Goal: Task Accomplishment & Management: Manage account settings

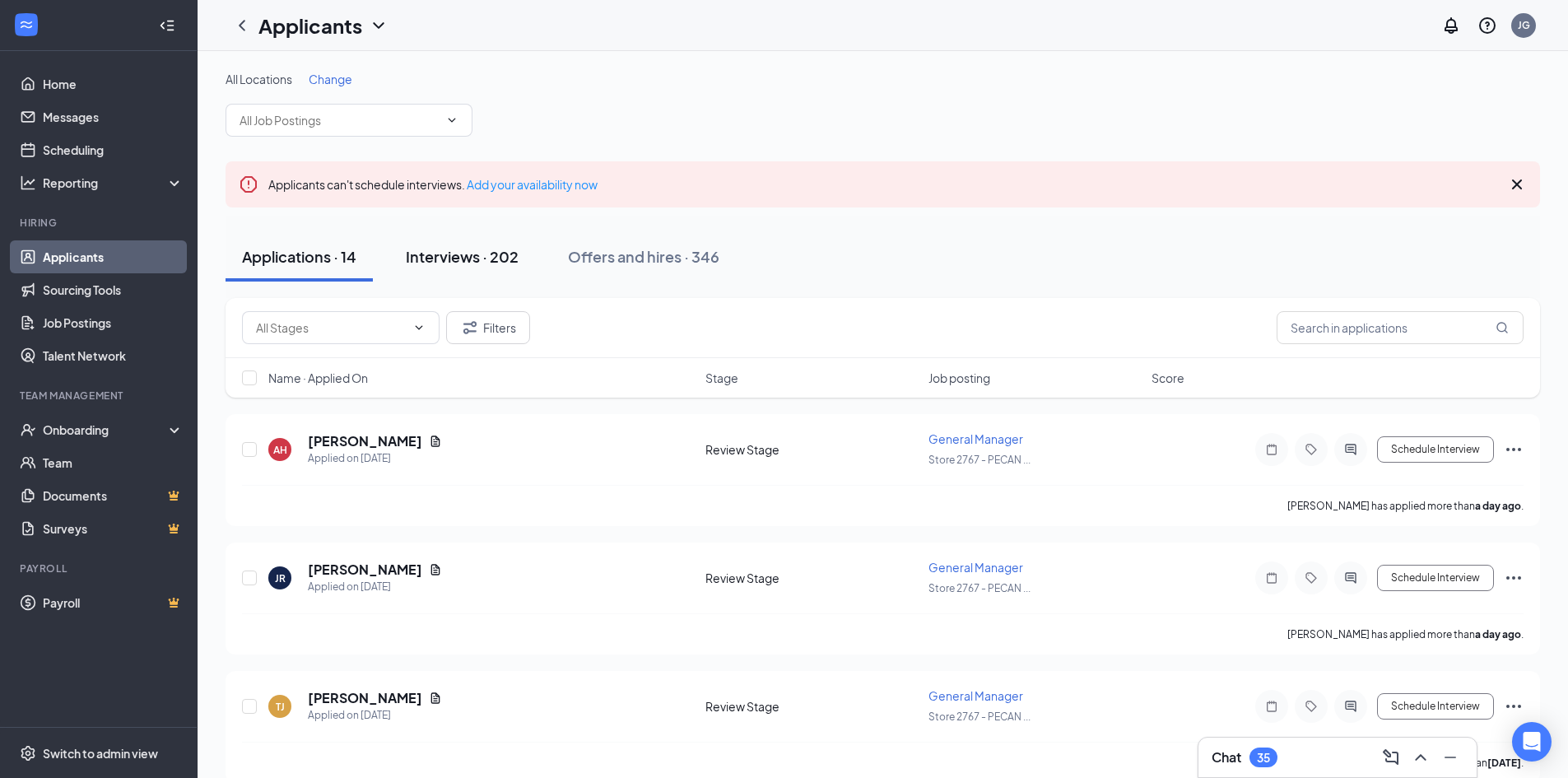
click at [418, 251] on div "Interviews · 202" at bounding box center [462, 255] width 113 height 20
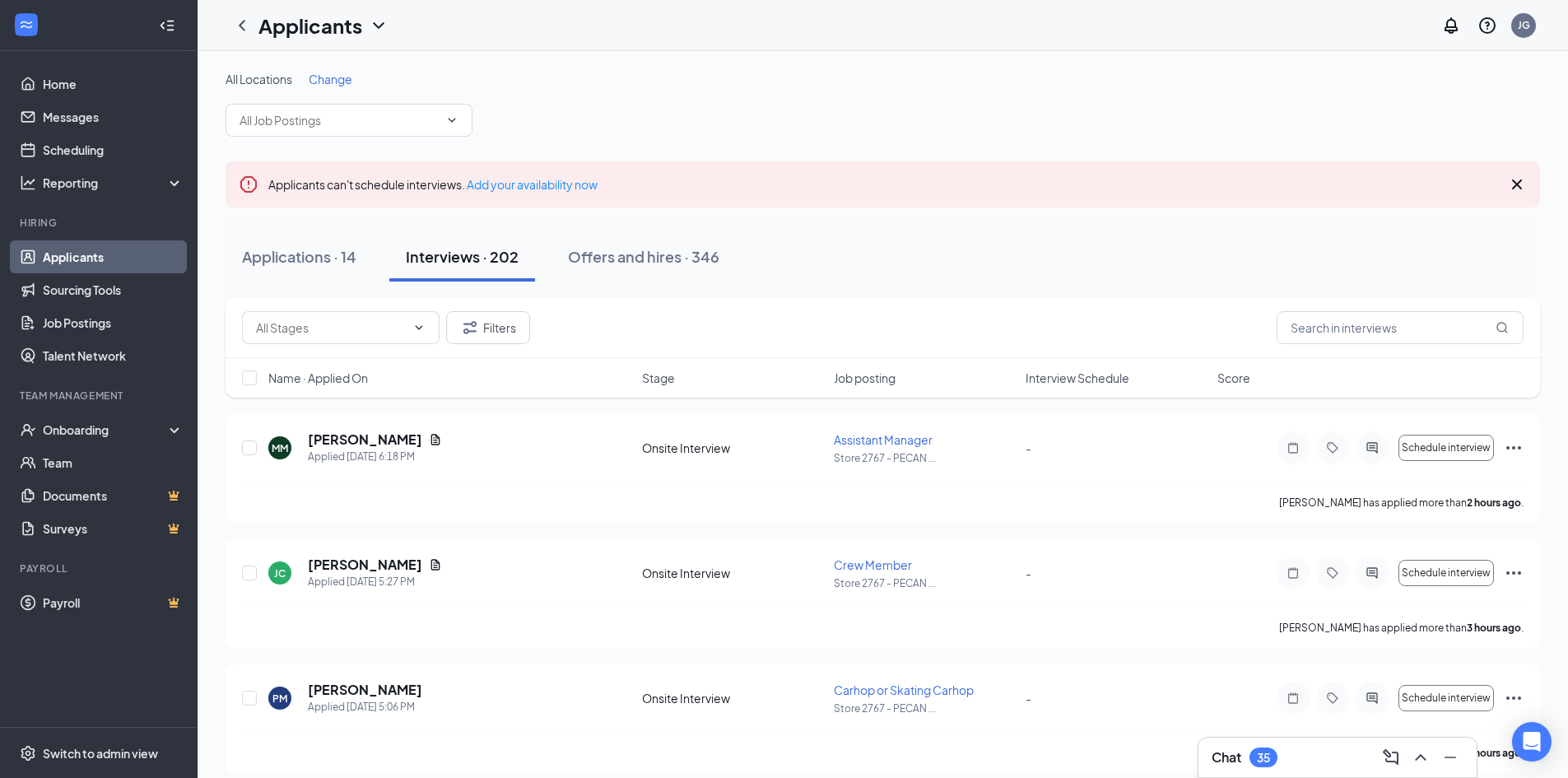
click at [1283, 757] on div "Chat 35" at bounding box center [1337, 758] width 252 height 27
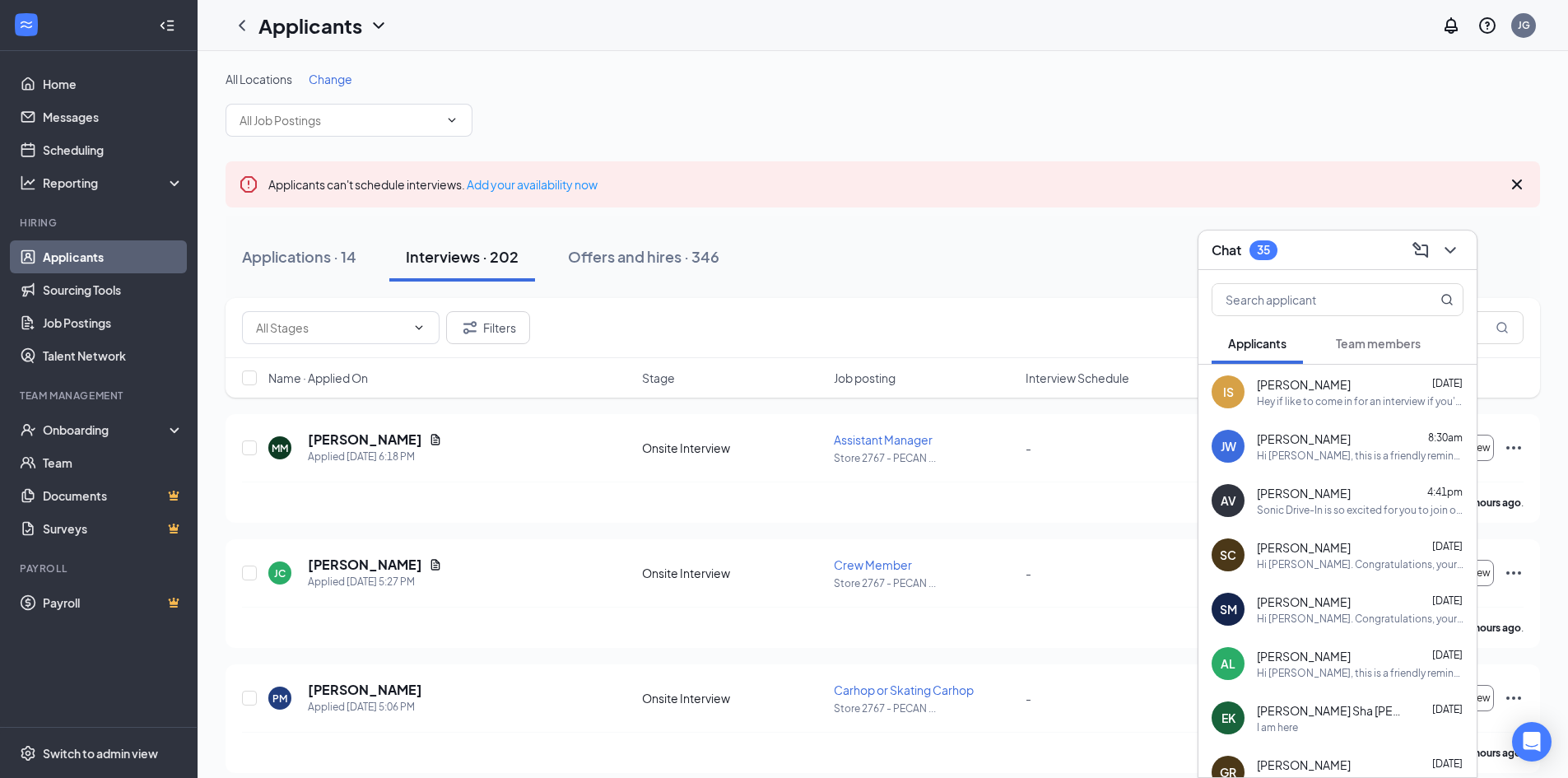
click at [912, 271] on div "Applications · 14 Interviews · 202 Offers and hires · 346" at bounding box center [882, 256] width 1315 height 49
click at [561, 256] on button "Offers and hires · 346" at bounding box center [643, 256] width 184 height 49
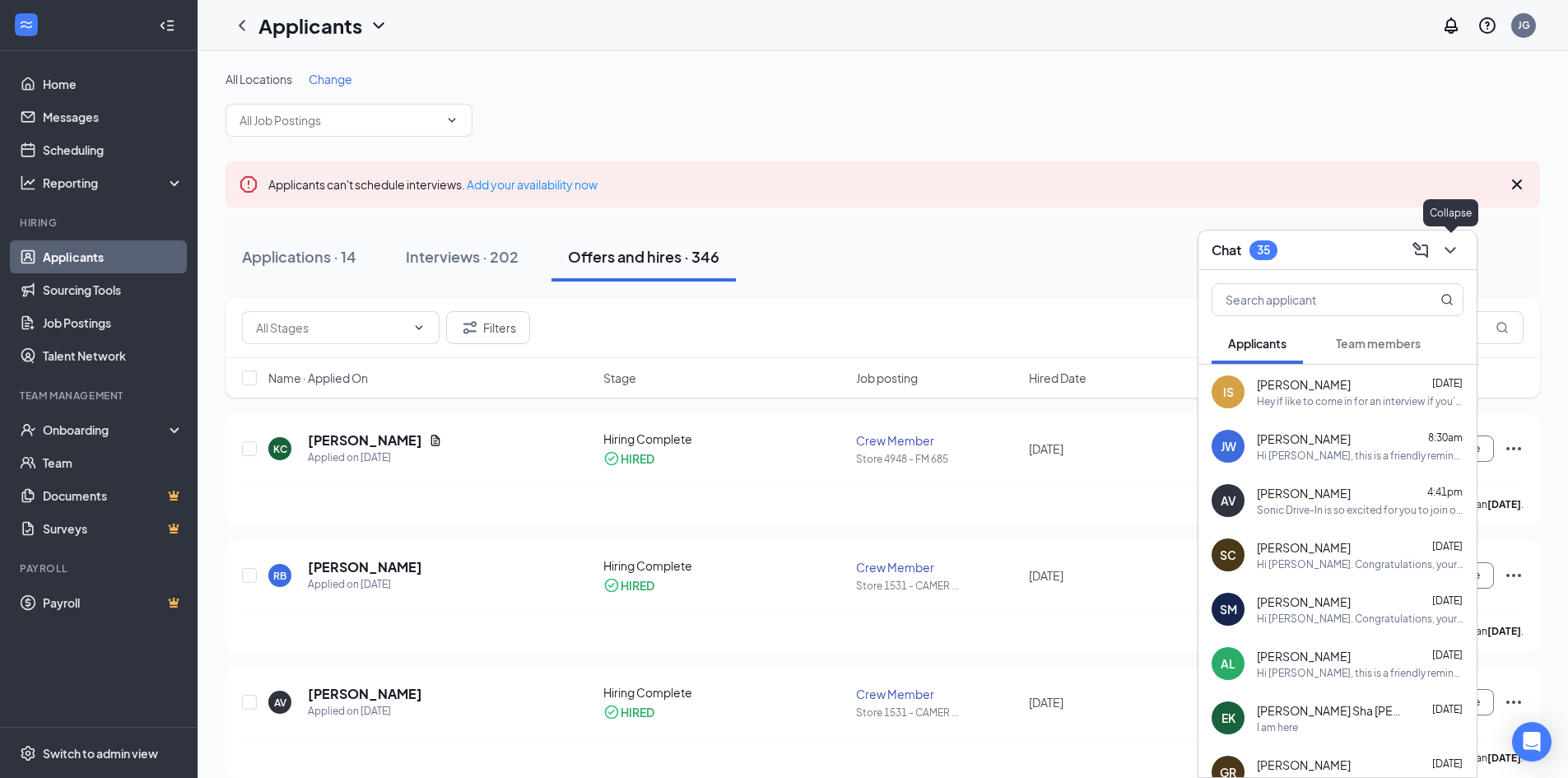
click at [1457, 256] on icon "ChevronDown" at bounding box center [1450, 250] width 20 height 20
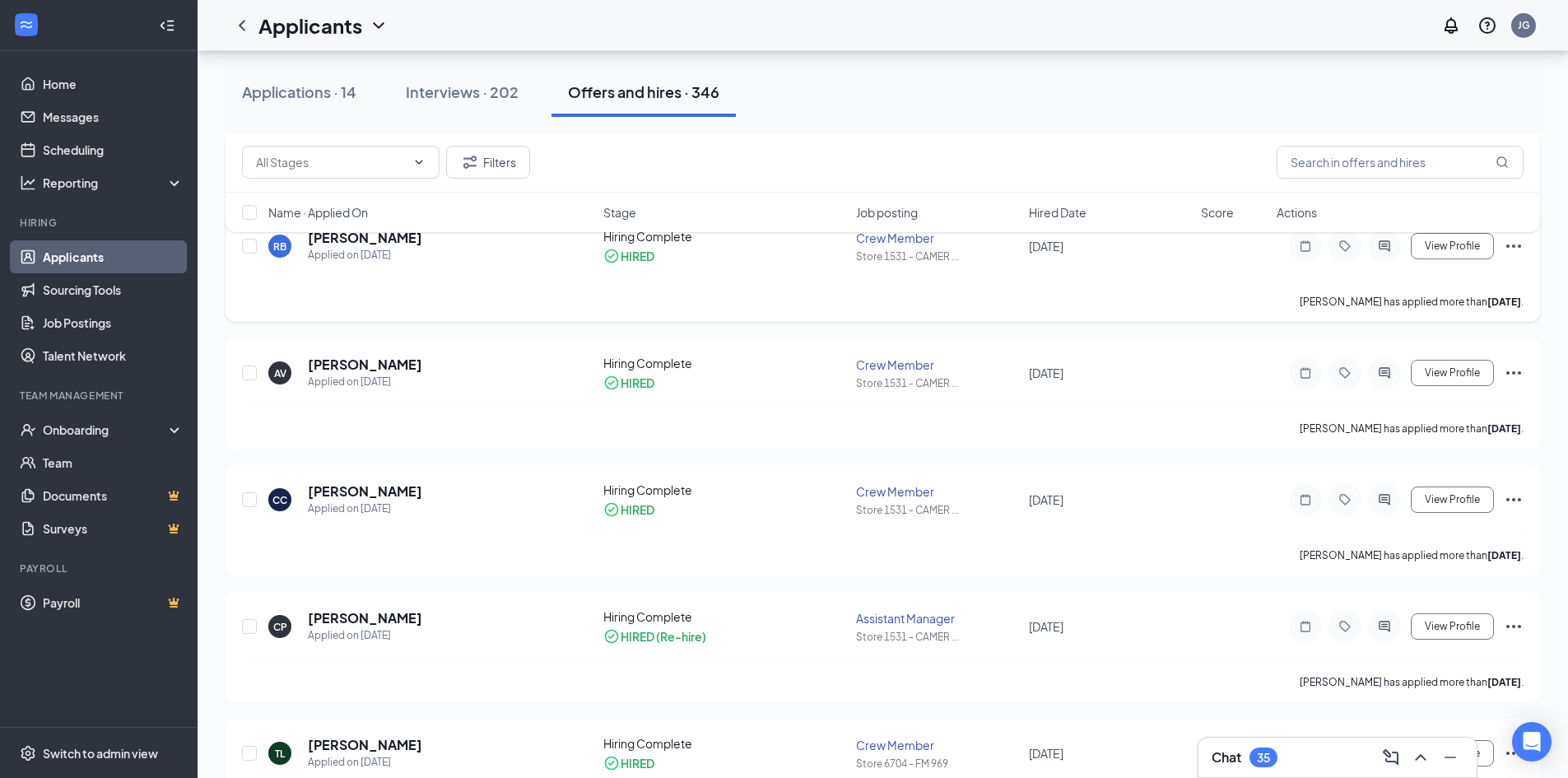
scroll to position [411, 0]
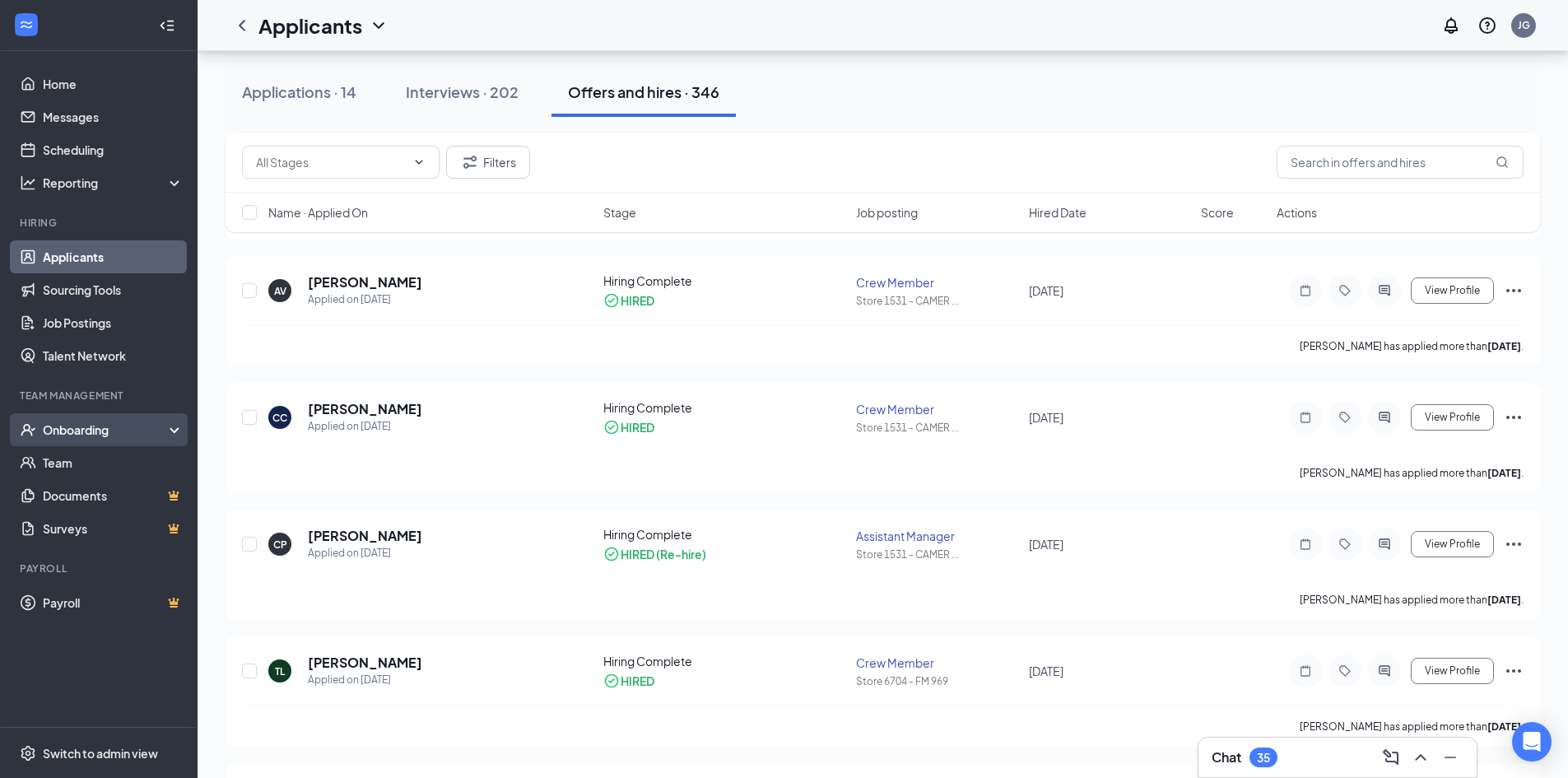
click at [70, 441] on div "Onboarding" at bounding box center [99, 429] width 198 height 33
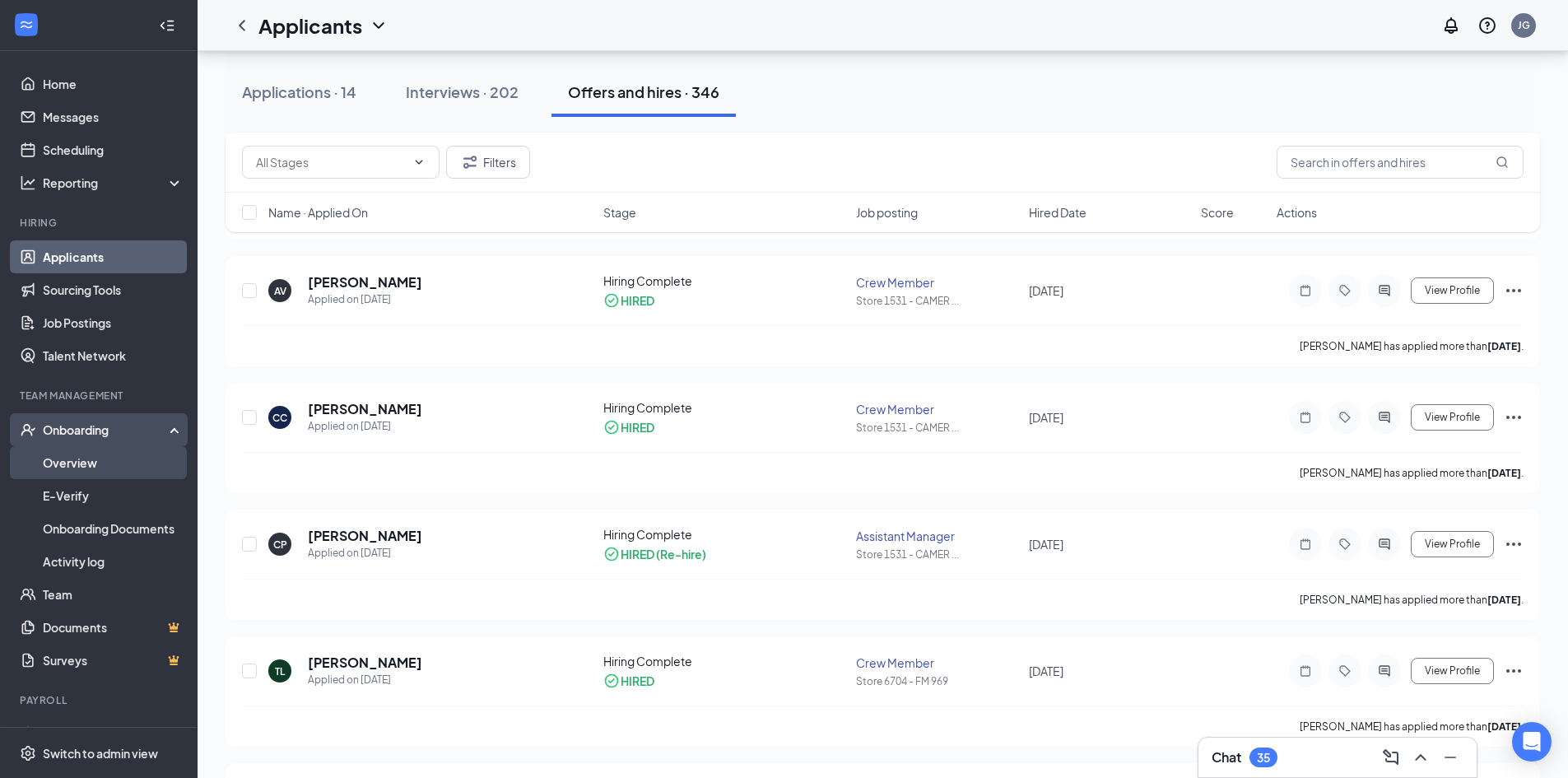
click at [71, 458] on link "Overview" at bounding box center [113, 462] width 141 height 33
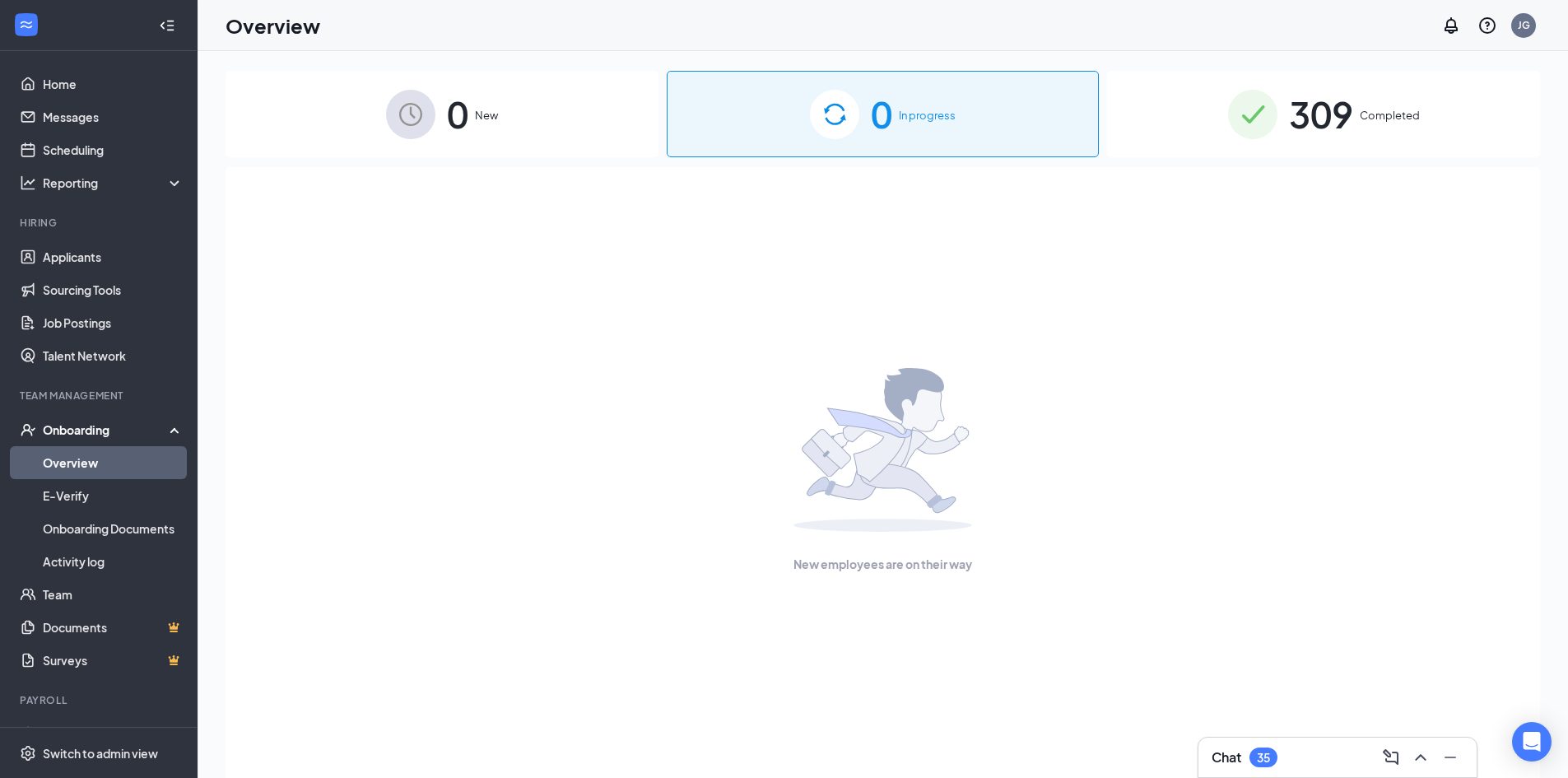
click at [516, 130] on div "0 New" at bounding box center [442, 114] width 433 height 86
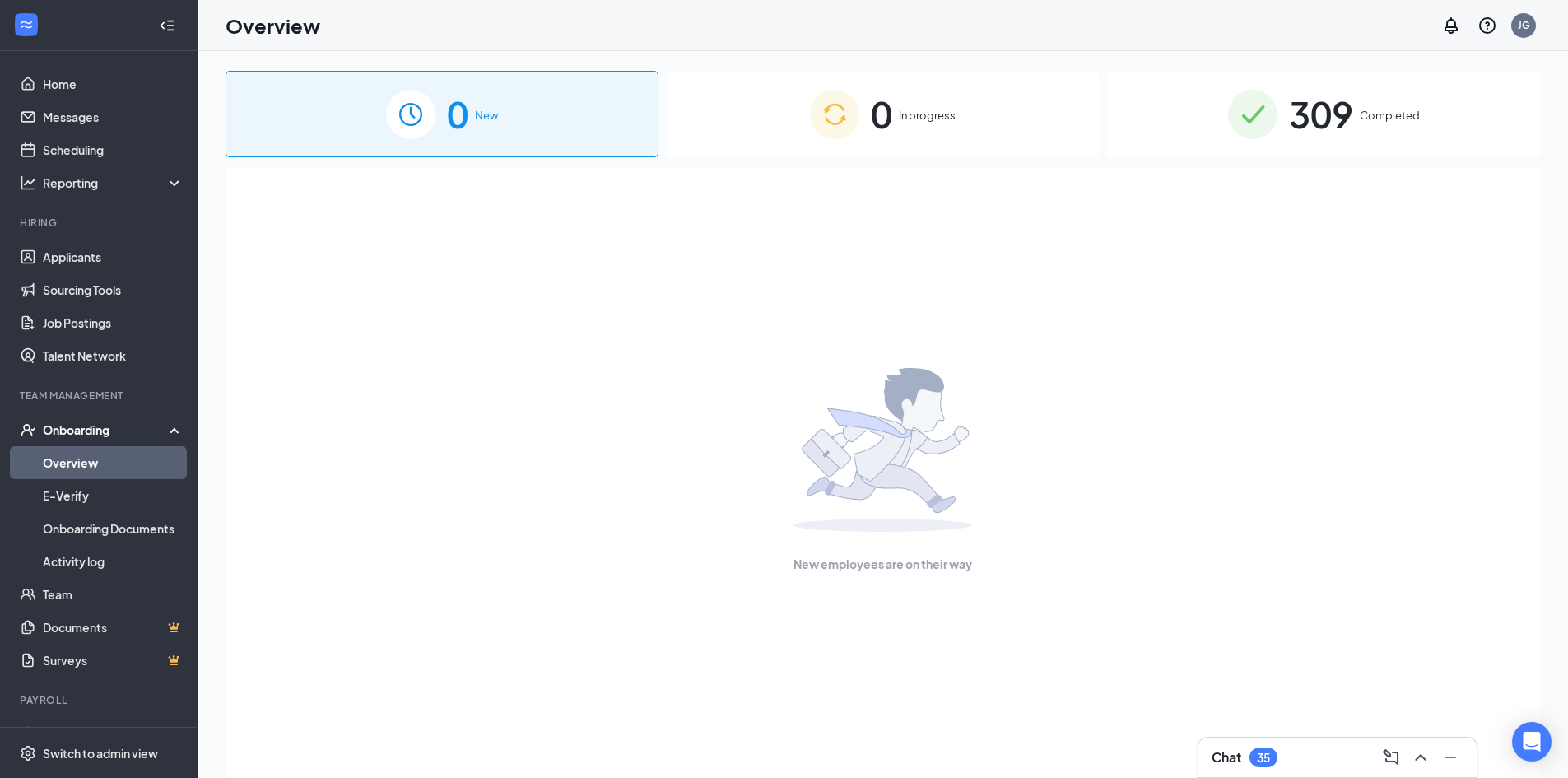
click at [786, 112] on div "0 In progress" at bounding box center [883, 114] width 433 height 86
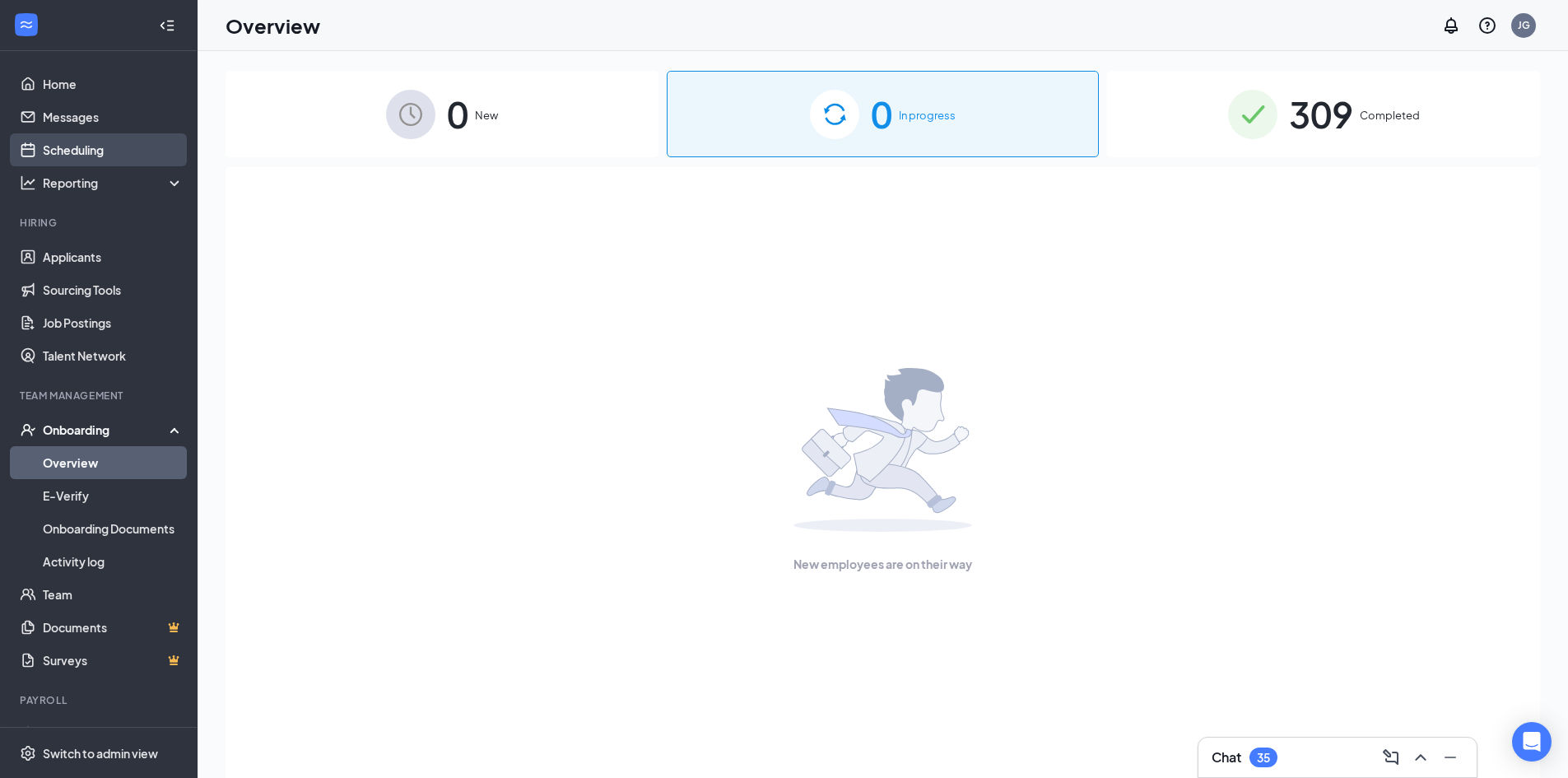
click at [51, 155] on link "Scheduling" at bounding box center [113, 150] width 141 height 33
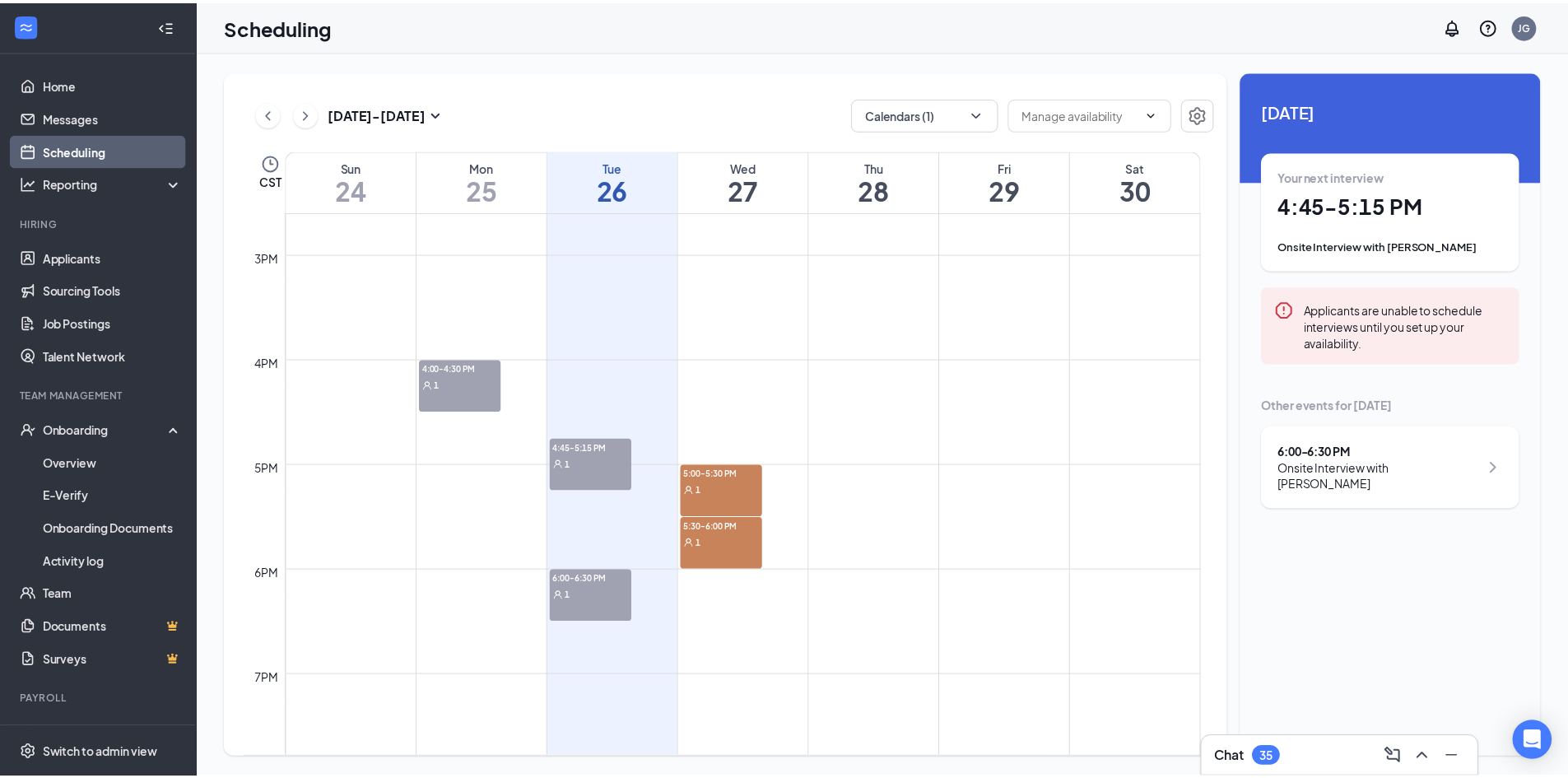
scroll to position [1550, 0]
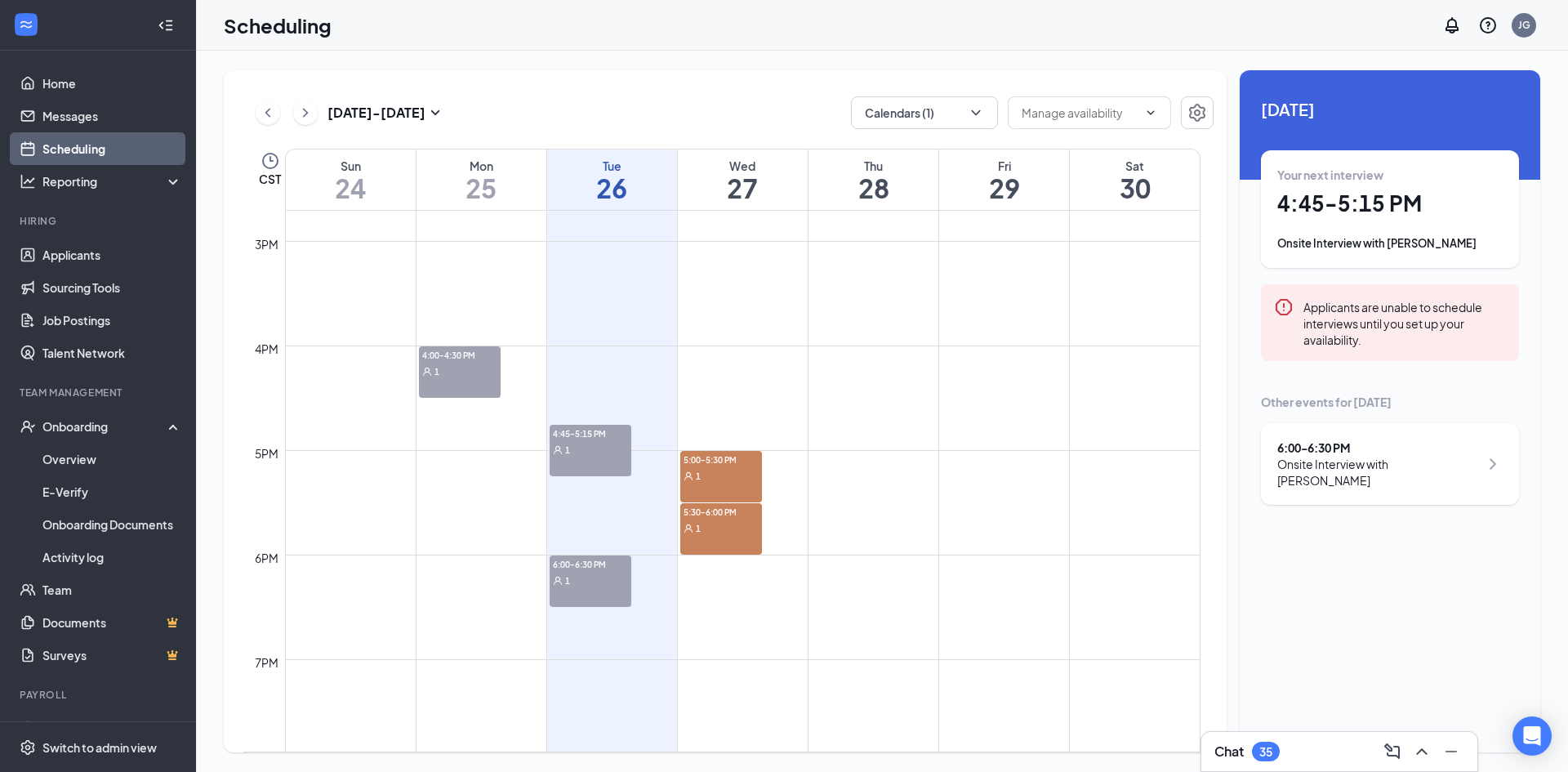
click at [610, 458] on div "4:45-5:15 PM 1" at bounding box center [590, 450] width 81 height 51
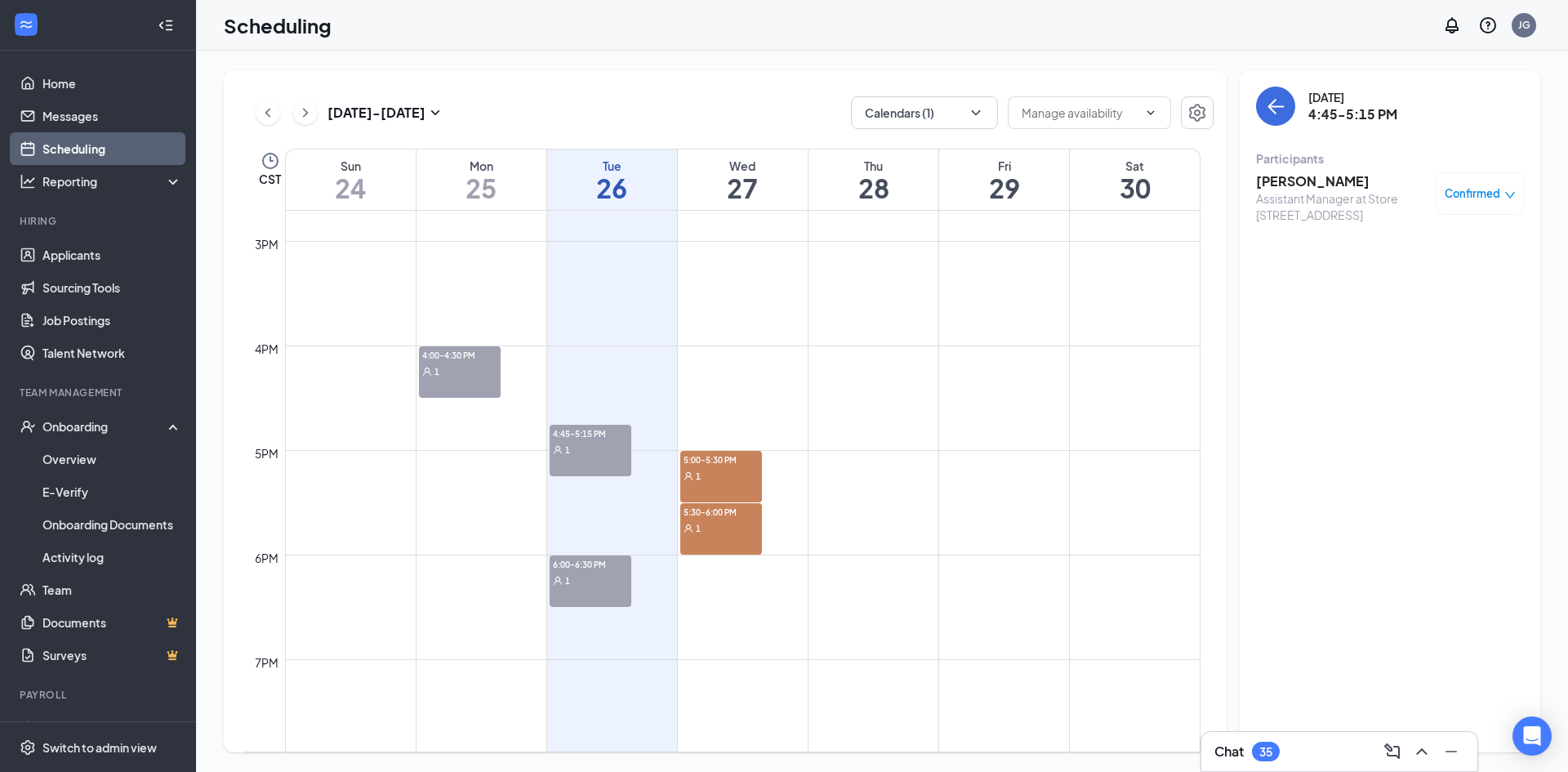
click at [1311, 173] on h3 "[PERSON_NAME]" at bounding box center [1342, 181] width 171 height 18
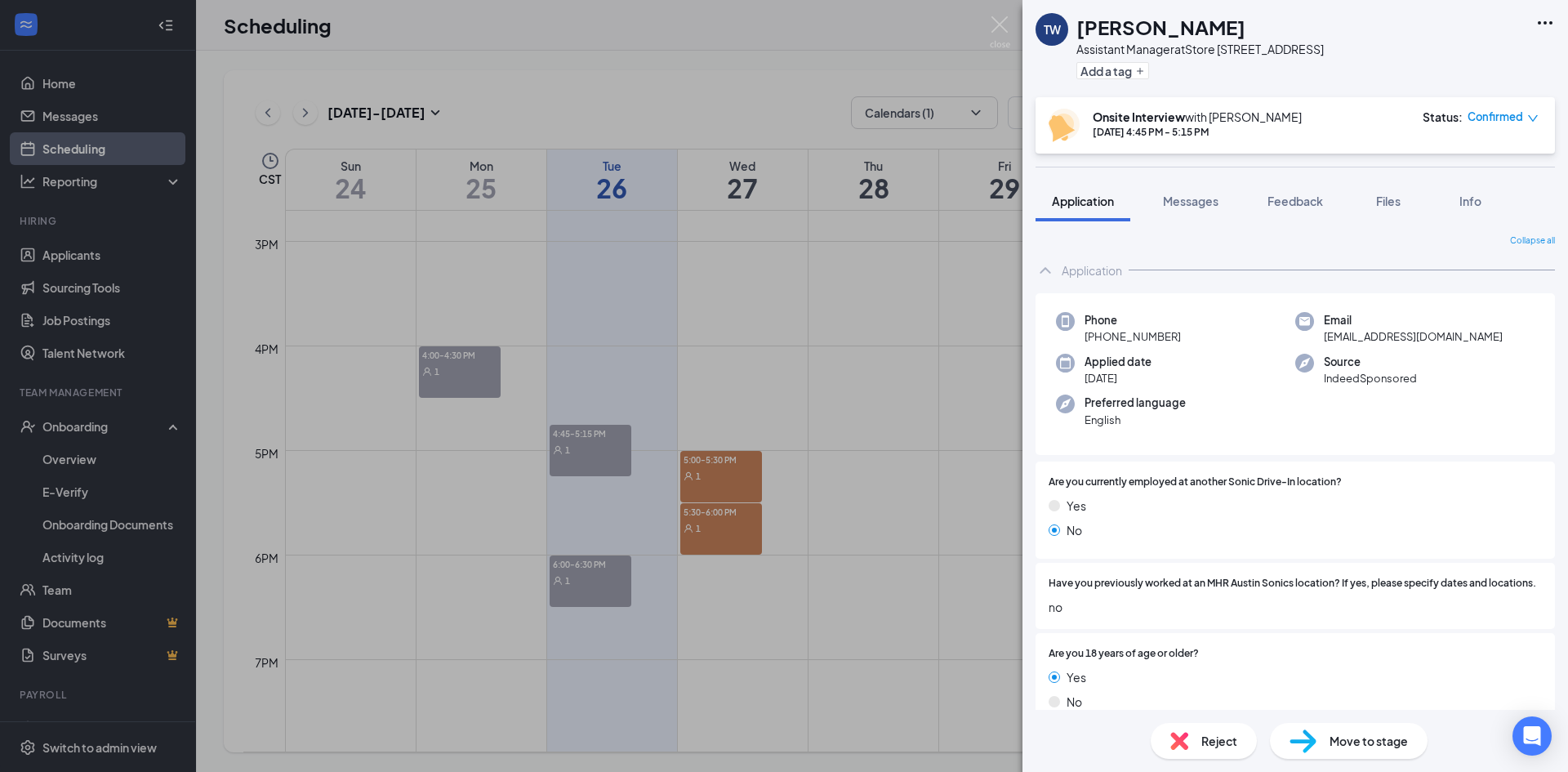
click at [1366, 739] on span "Move to stage" at bounding box center [1368, 740] width 79 height 18
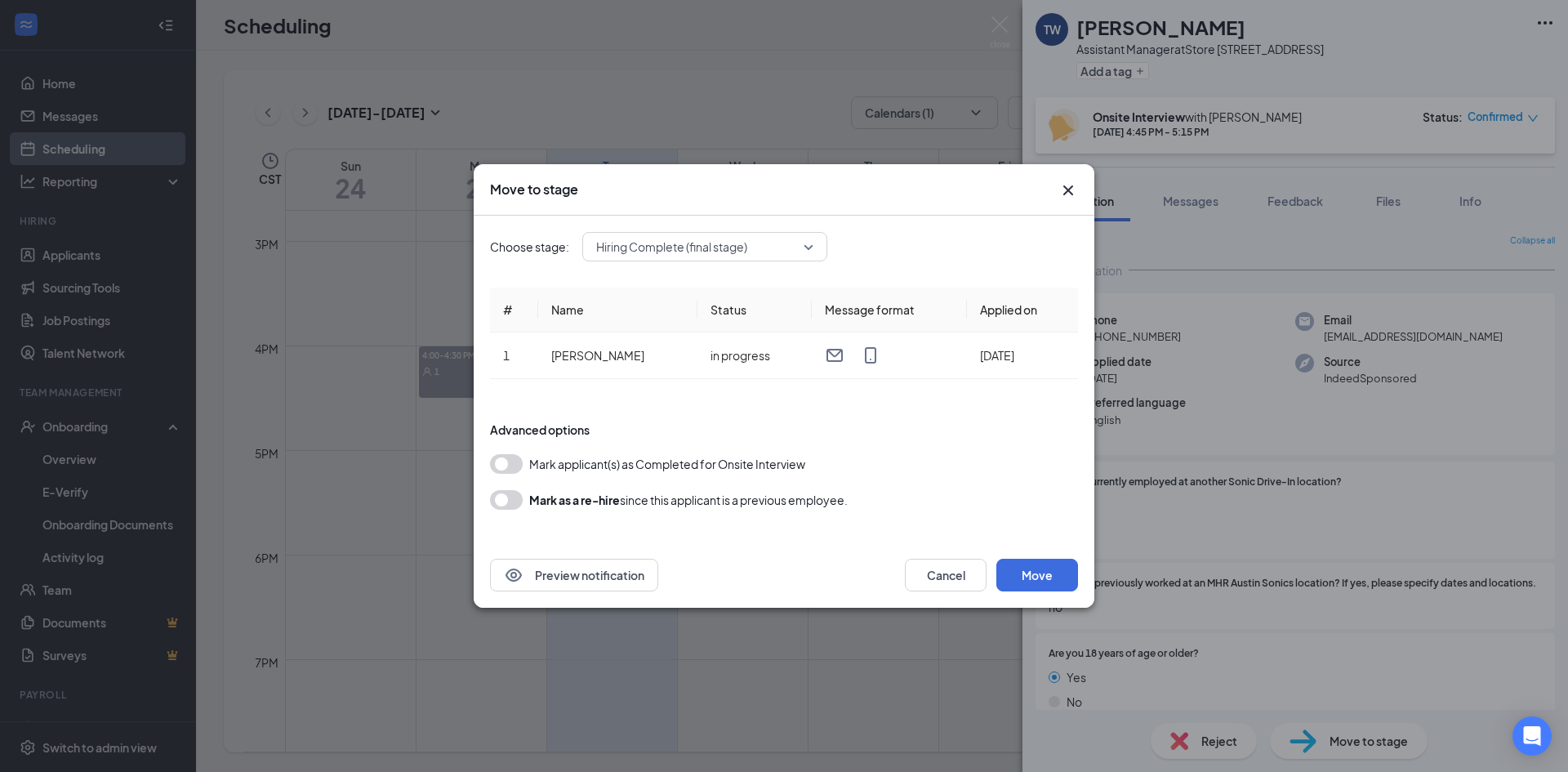
click at [822, 243] on div "Hiring Complete (final stage)" at bounding box center [704, 246] width 245 height 29
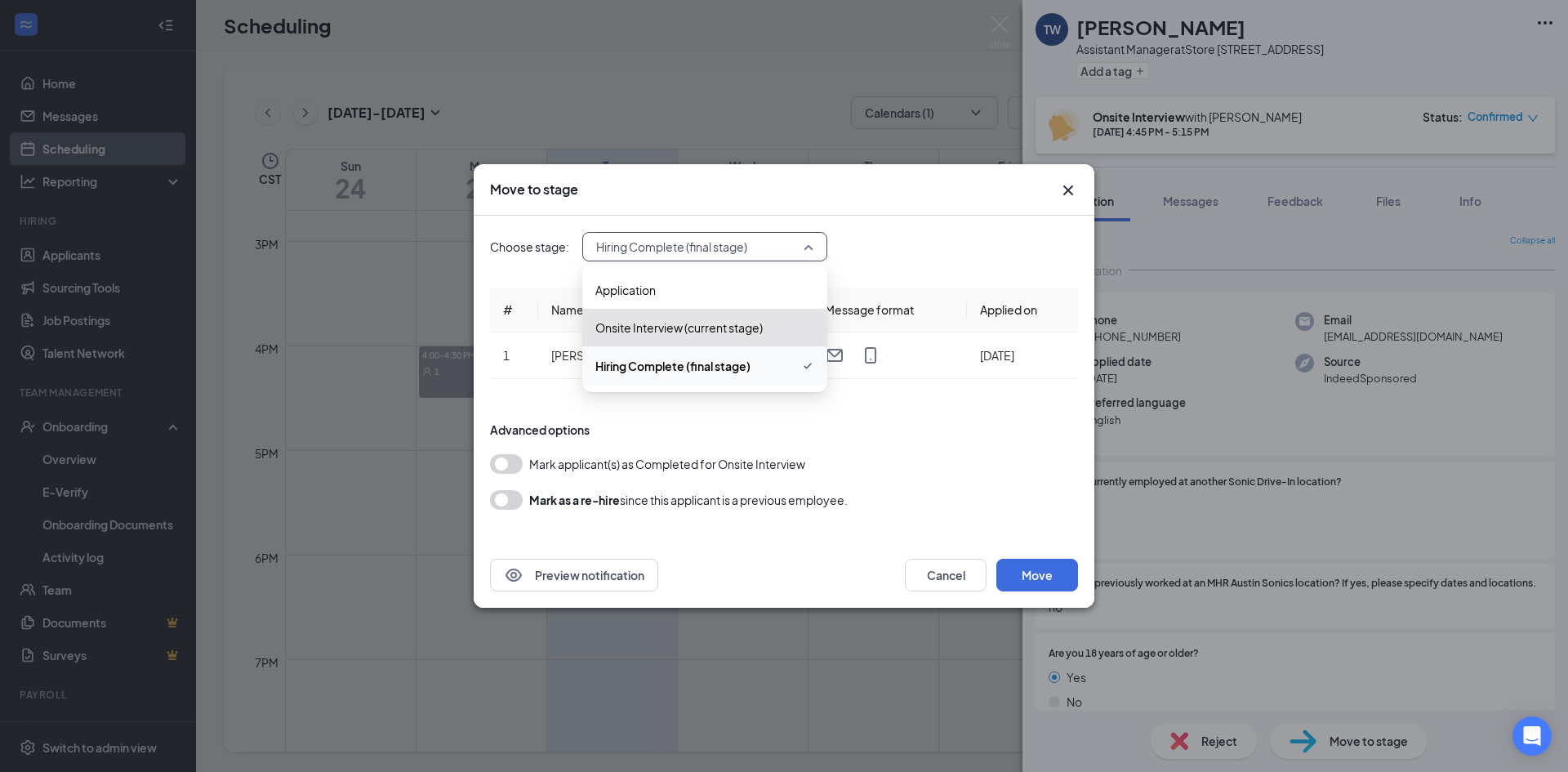
click at [723, 363] on span "Hiring Complete (final stage)" at bounding box center [673, 366] width 155 height 18
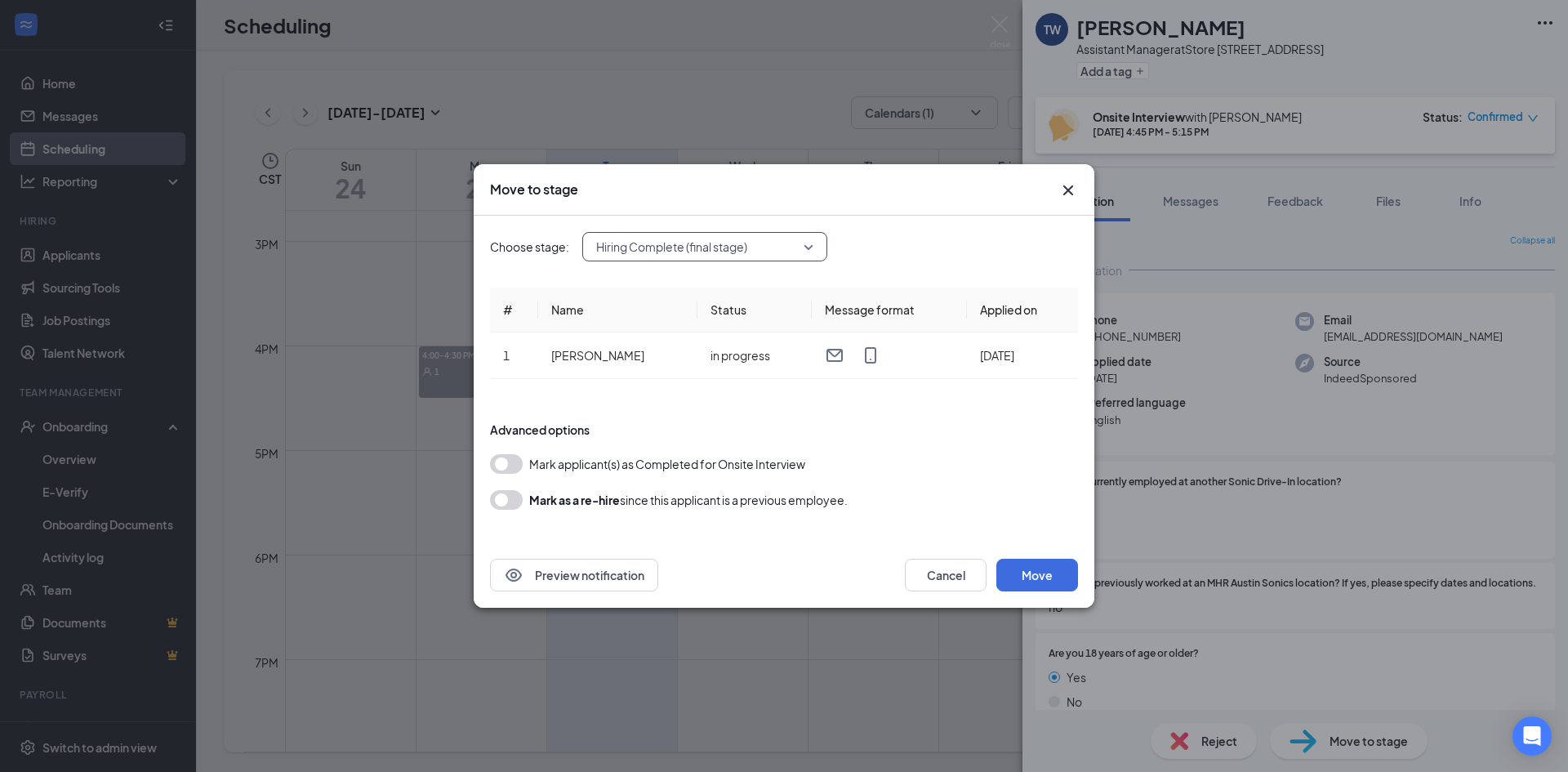
click at [510, 470] on button "button" at bounding box center [506, 464] width 33 height 19
click at [1029, 584] on button "Move" at bounding box center [1037, 574] width 81 height 33
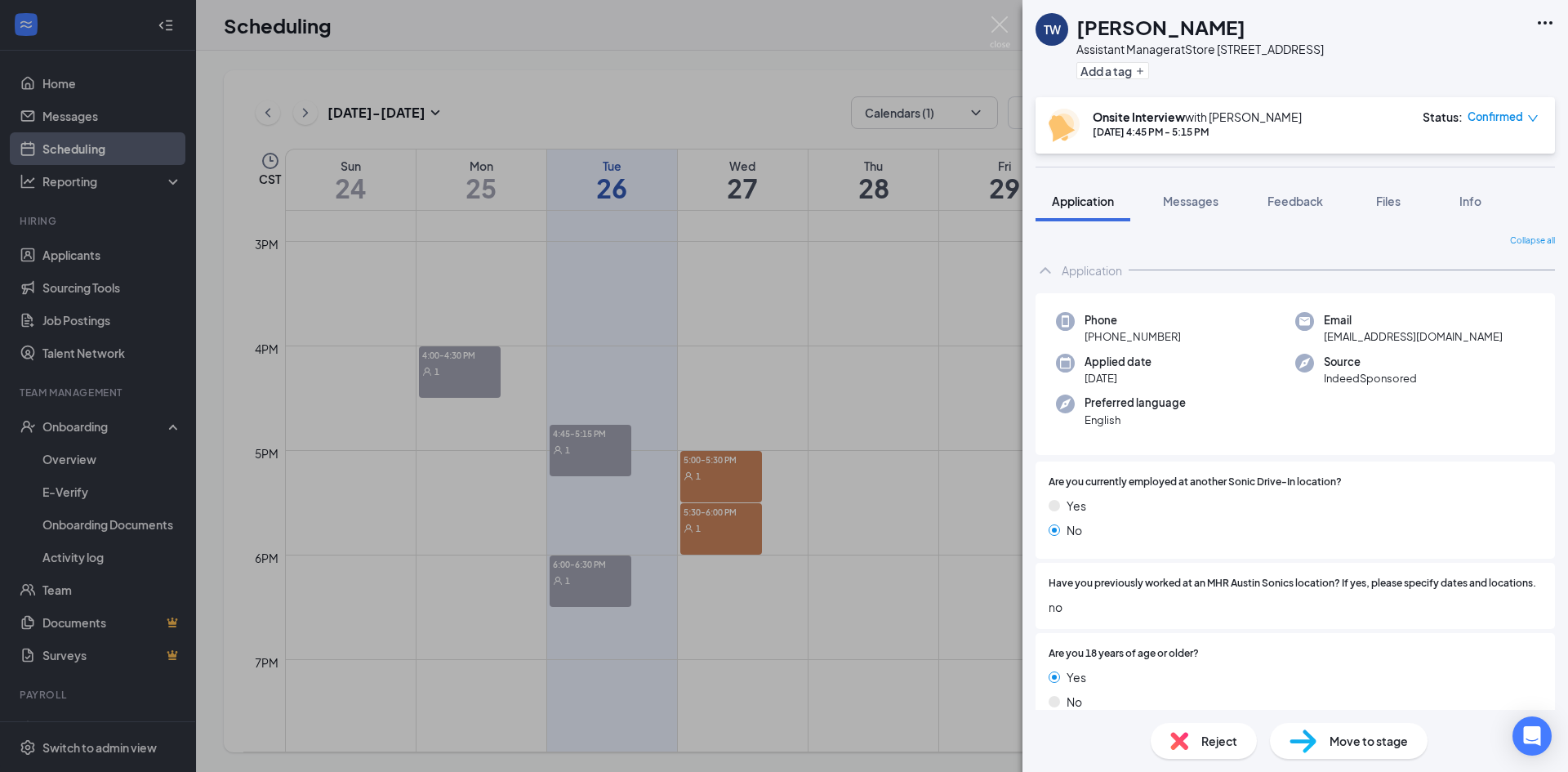
click at [882, 397] on div "TW [PERSON_NAME] Assistant Manager at Store [STREET_ADDRESS] Add a tag Onsite I…" at bounding box center [784, 386] width 1568 height 772
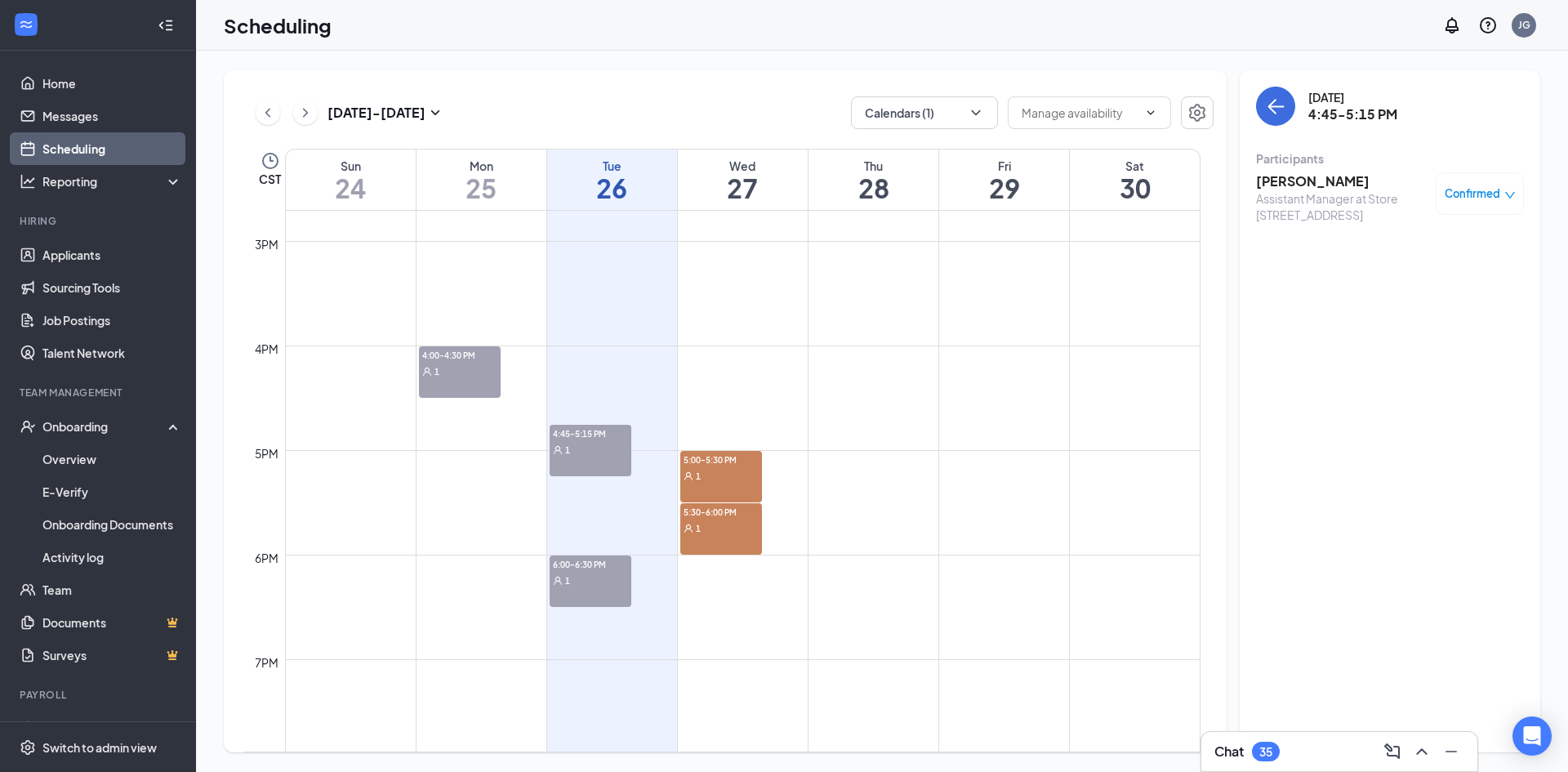
click at [593, 597] on div "6:00-6:30 PM 1" at bounding box center [590, 581] width 81 height 51
click at [1326, 175] on h3 "[PERSON_NAME]" at bounding box center [1342, 181] width 171 height 18
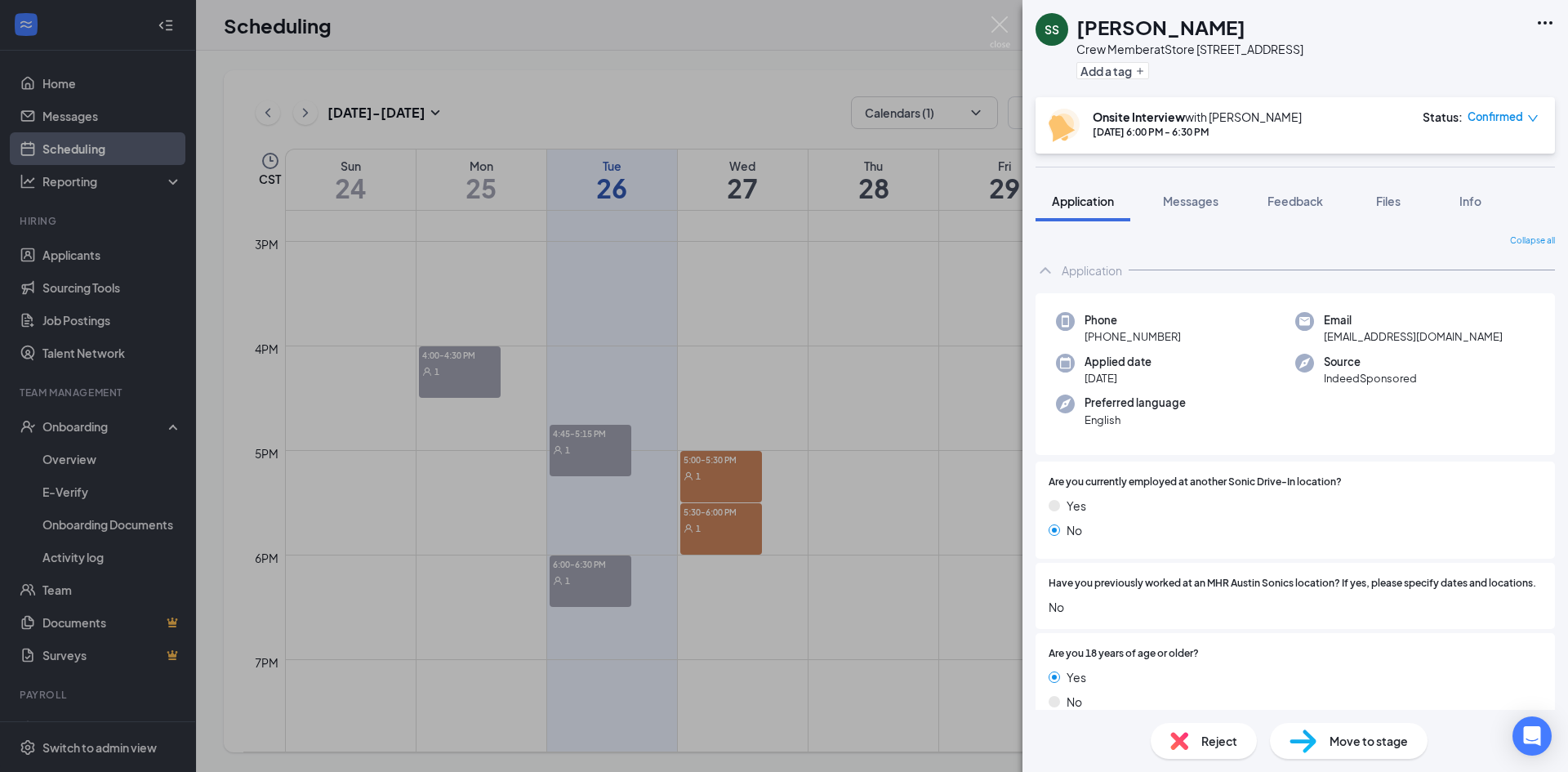
click at [1327, 743] on div "Move to stage" at bounding box center [1349, 740] width 157 height 36
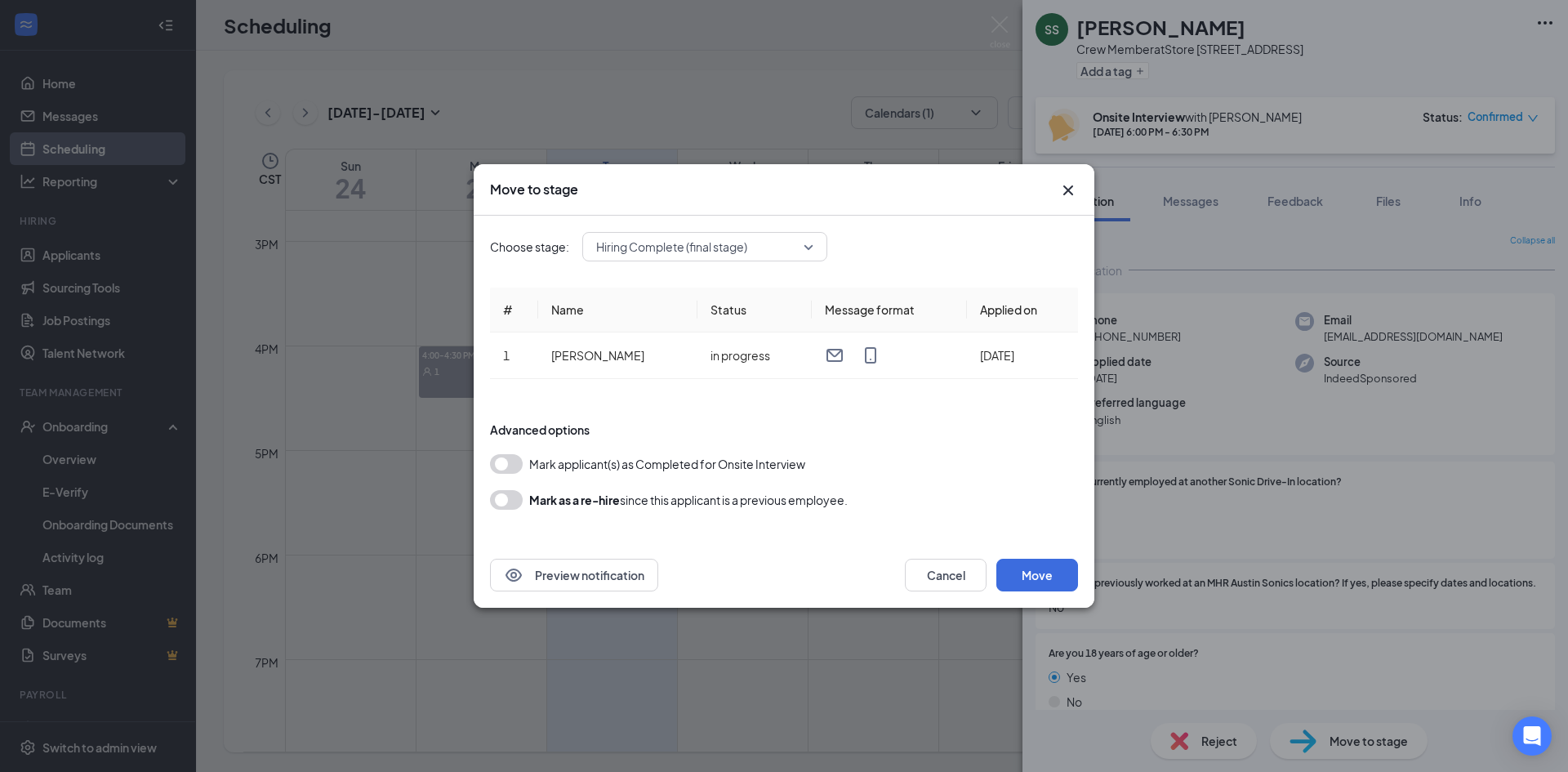
click at [484, 471] on div "Choose stage: Hiring Complete (final stage) # Name Status Message format Applie…" at bounding box center [784, 379] width 621 height 327
click at [504, 471] on button "button" at bounding box center [506, 464] width 33 height 19
click at [1022, 573] on button "Move" at bounding box center [1037, 574] width 81 height 33
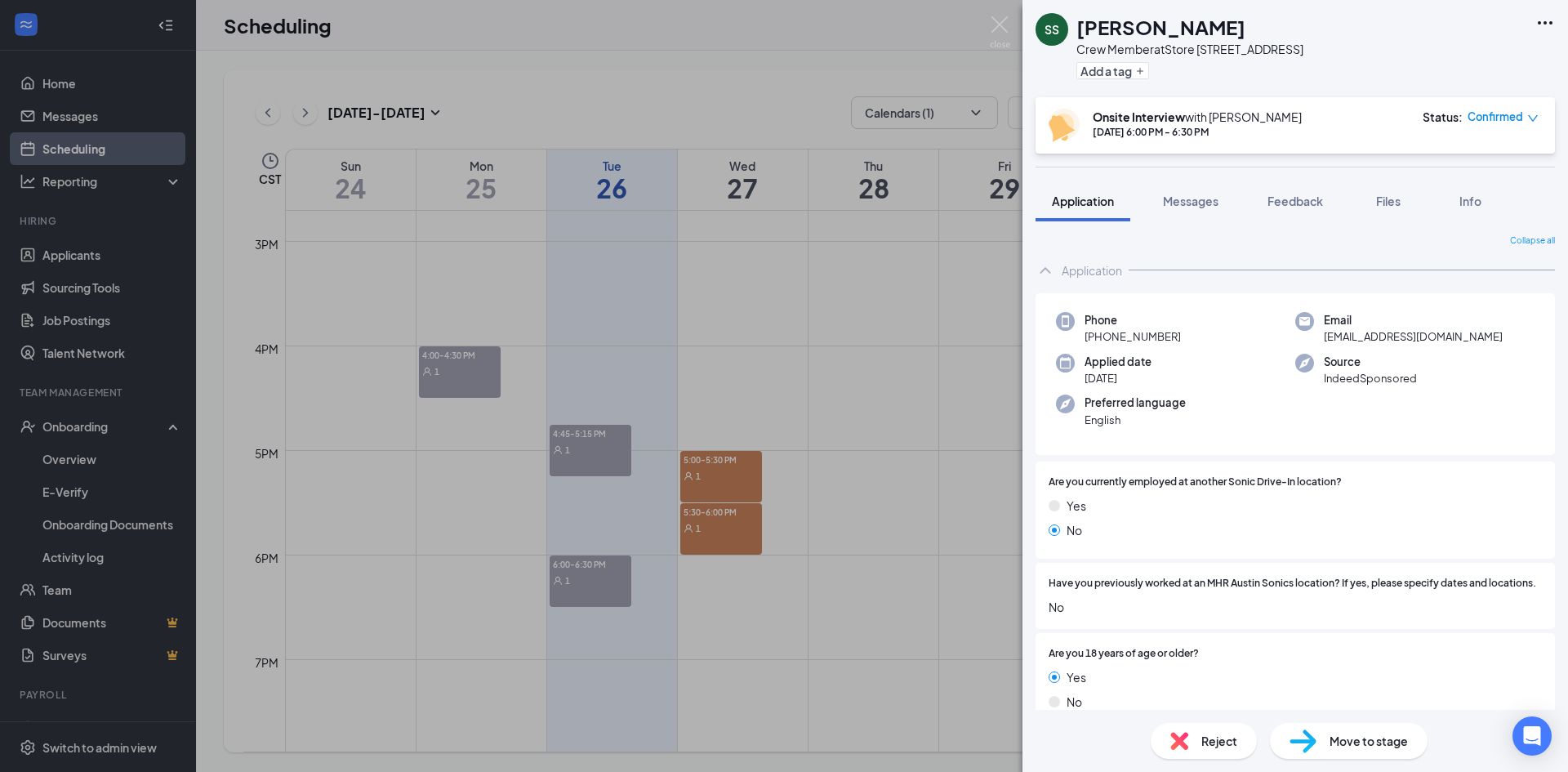
click at [920, 309] on div "SS [PERSON_NAME] Crew Member at Store [STREET_ADDRESS] Add a tag Onsite Intervi…" at bounding box center [784, 386] width 1568 height 772
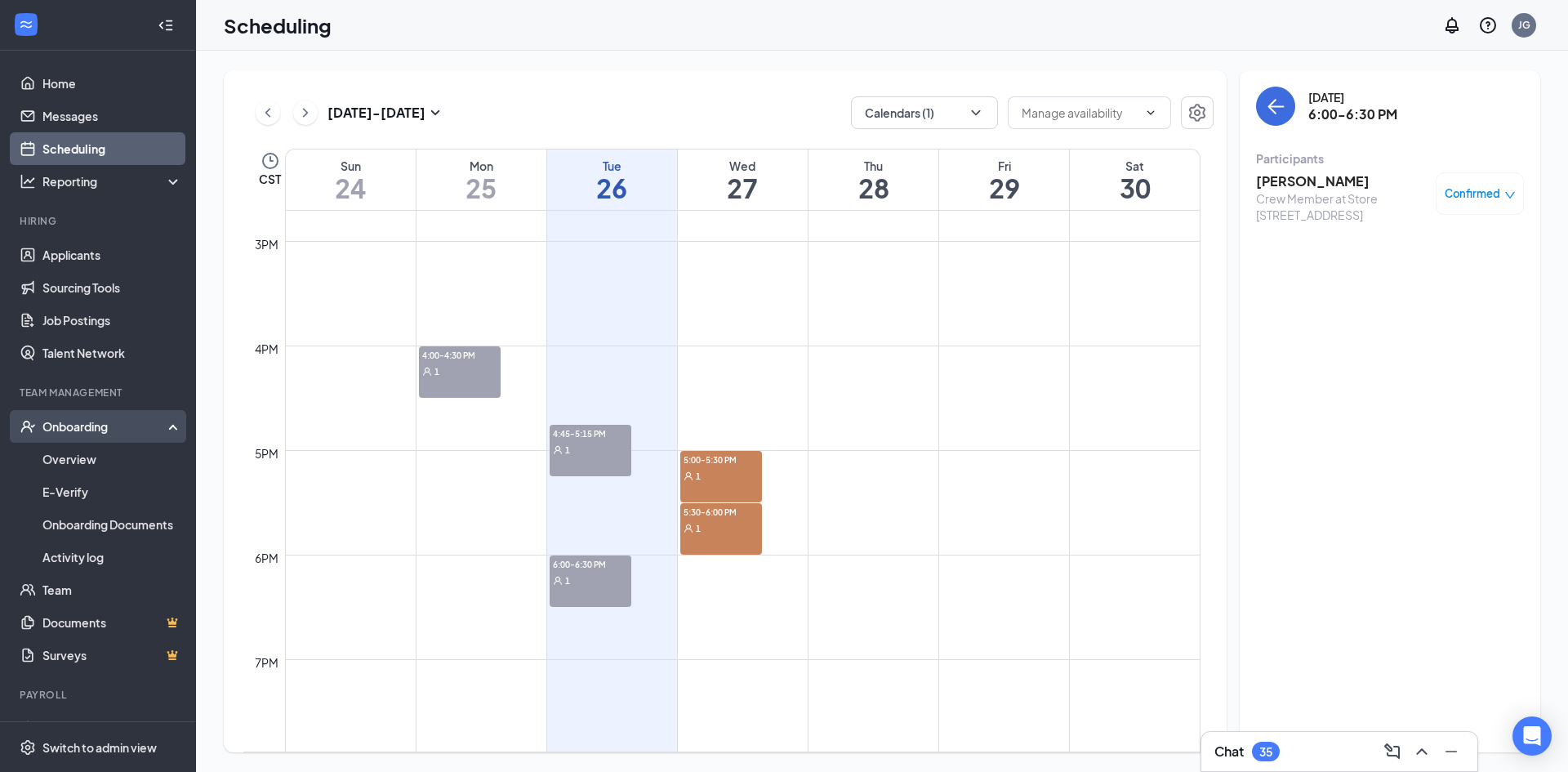
click at [71, 440] on div "Onboarding" at bounding box center [98, 426] width 196 height 33
click at [72, 432] on div "Onboarding" at bounding box center [105, 426] width 125 height 16
click at [72, 450] on link "Overview" at bounding box center [112, 458] width 140 height 33
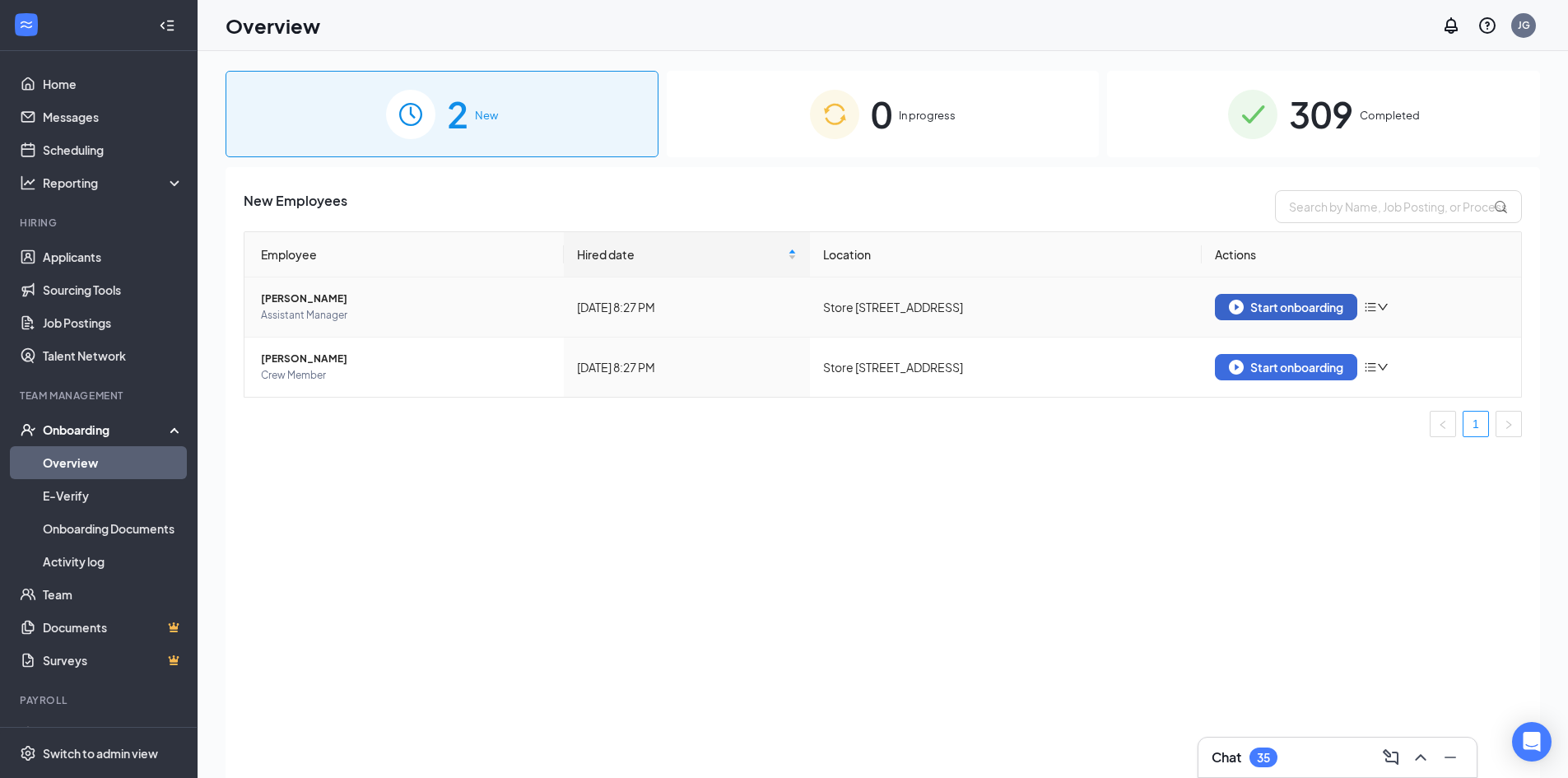
click at [1273, 311] on div "Start onboarding" at bounding box center [1286, 307] width 115 height 15
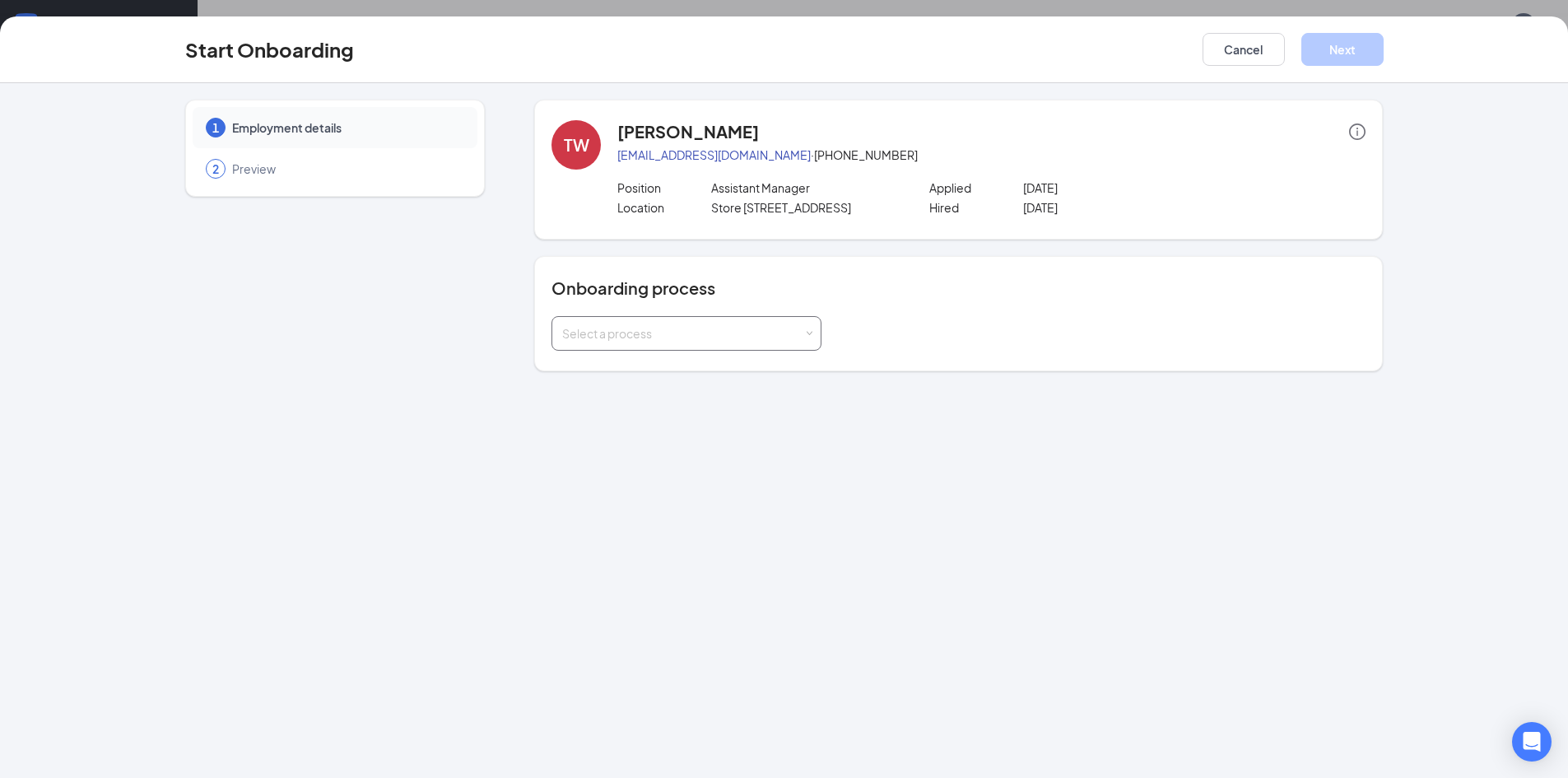
click at [632, 339] on div "Select a process" at bounding box center [682, 333] width 241 height 16
click at [621, 403] on span "$13/hr or more - Approval Needed" at bounding box center [651, 397] width 185 height 15
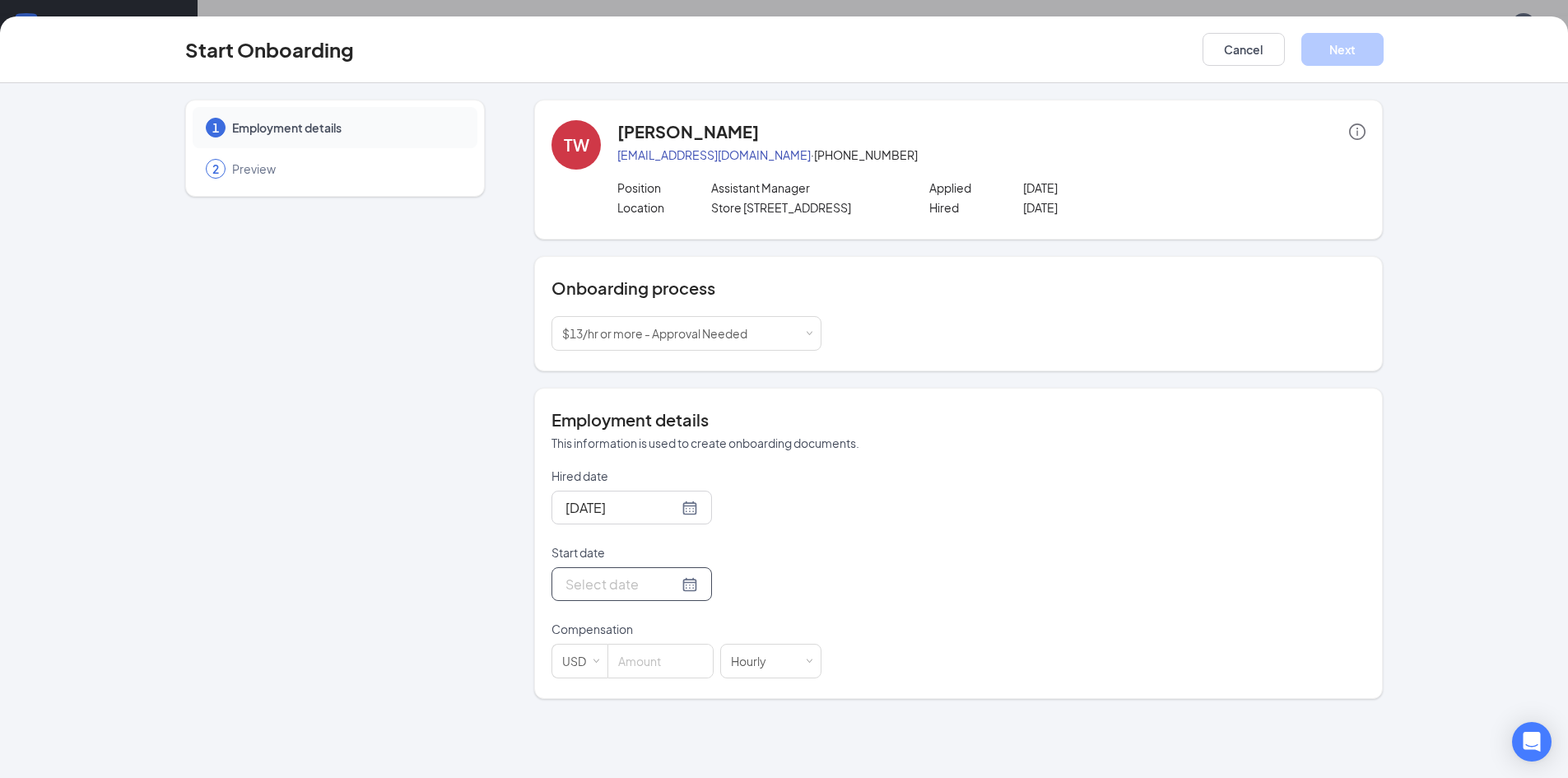
click at [684, 591] on div at bounding box center [631, 583] width 133 height 20
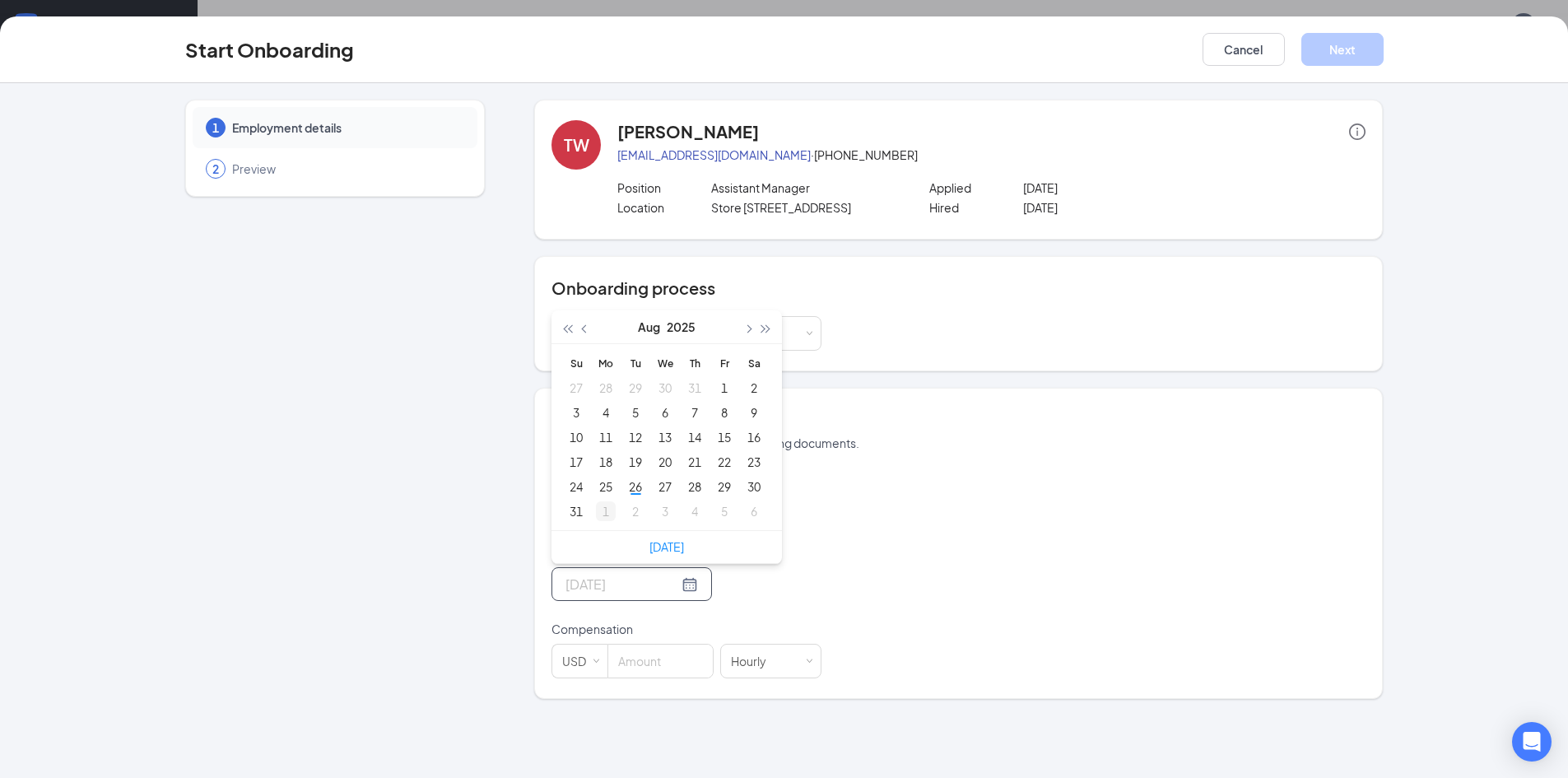
type input "[DATE]"
click at [605, 517] on div "1" at bounding box center [605, 511] width 20 height 20
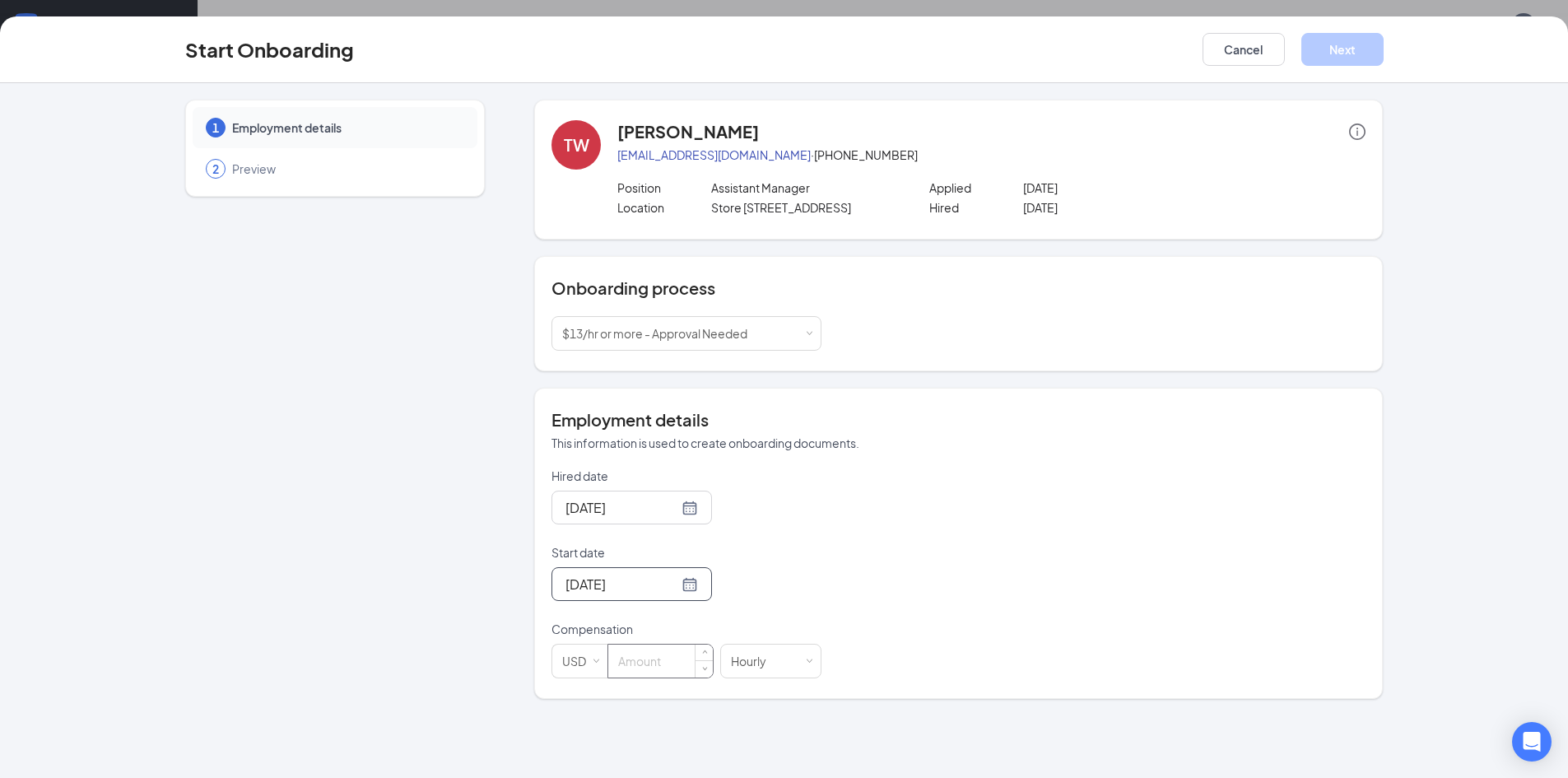
click at [630, 660] on input at bounding box center [660, 660] width 104 height 33
type input "4"
type input "14.5"
click at [1354, 136] on icon "info-circle" at bounding box center [1357, 132] width 16 height 16
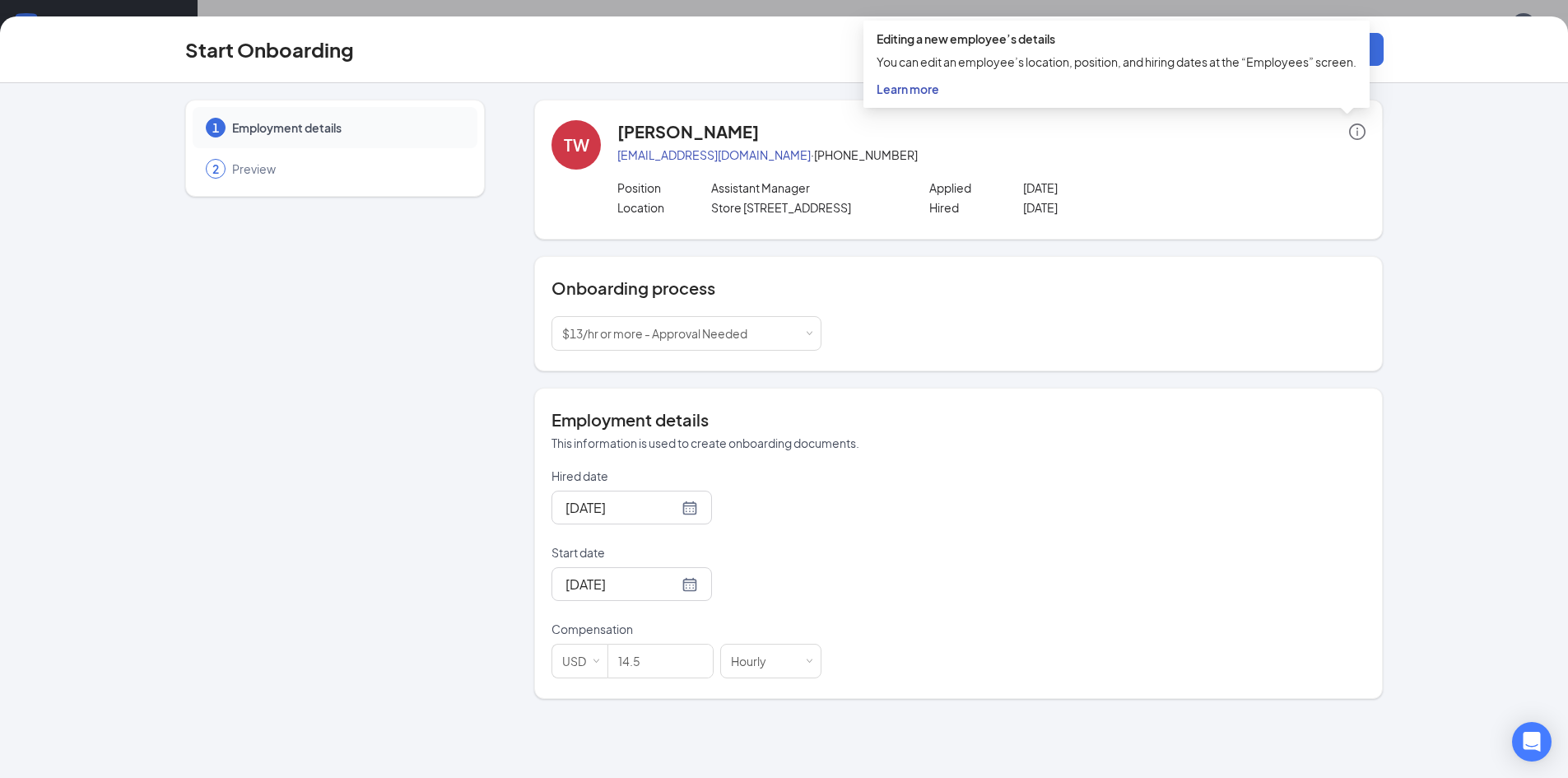
click at [1287, 213] on div "Location Store [STREET_ADDRESS] Hired [DATE]" at bounding box center [991, 209] width 748 height 20
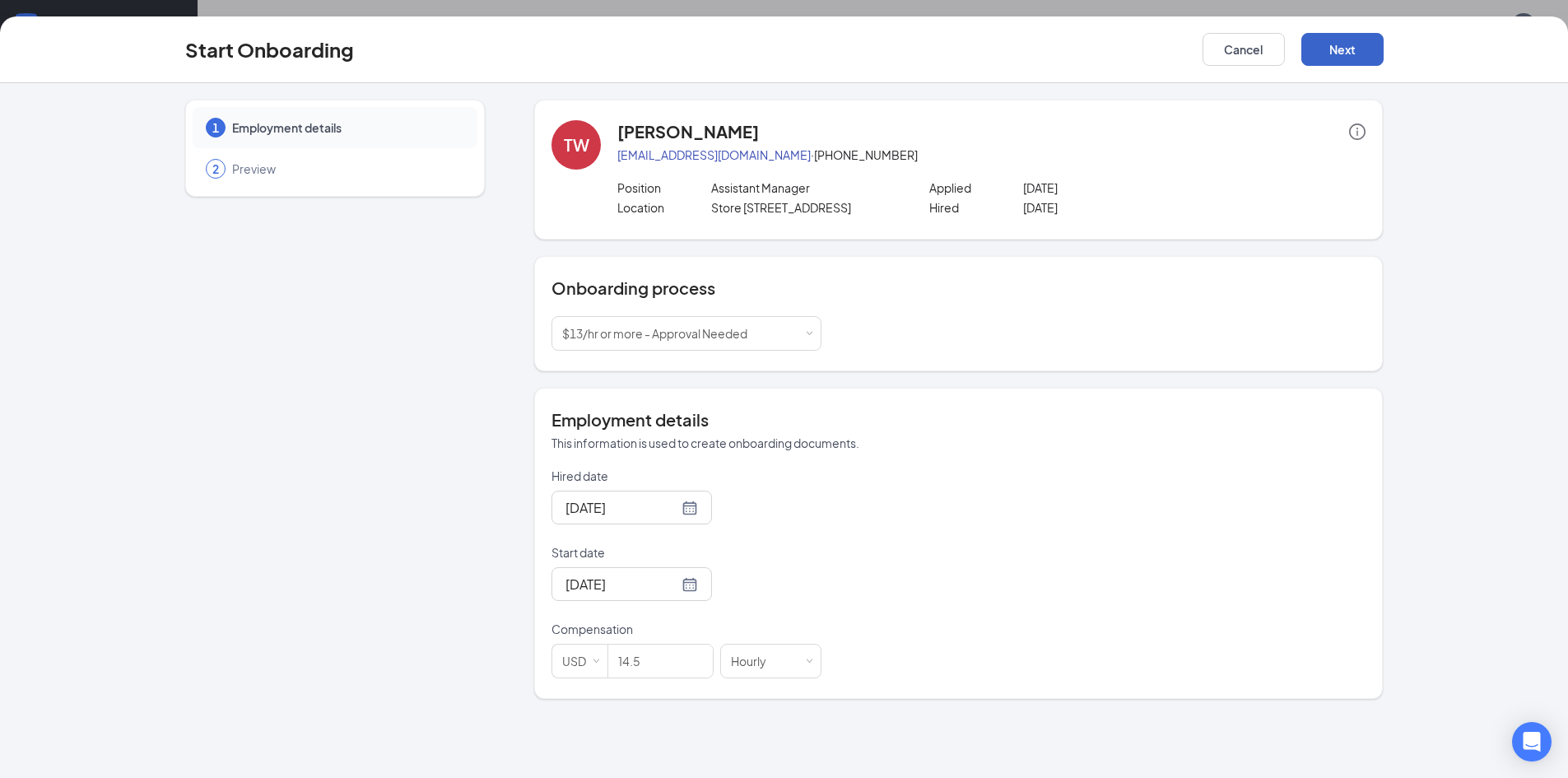
click at [1341, 50] on button "Next" at bounding box center [1343, 49] width 82 height 33
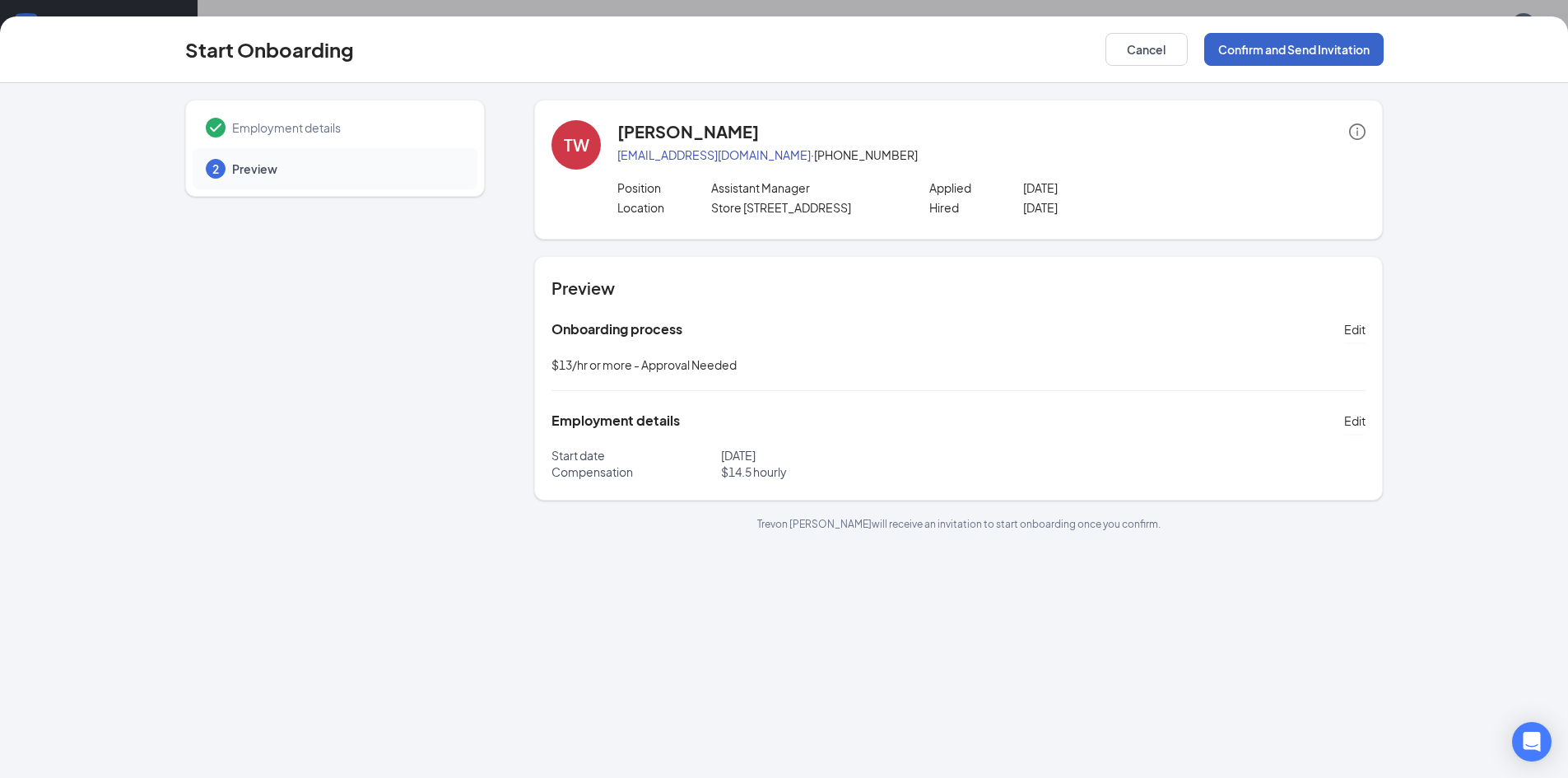
click at [1286, 60] on button "Confirm and Send Invitation" at bounding box center [1295, 49] width 180 height 33
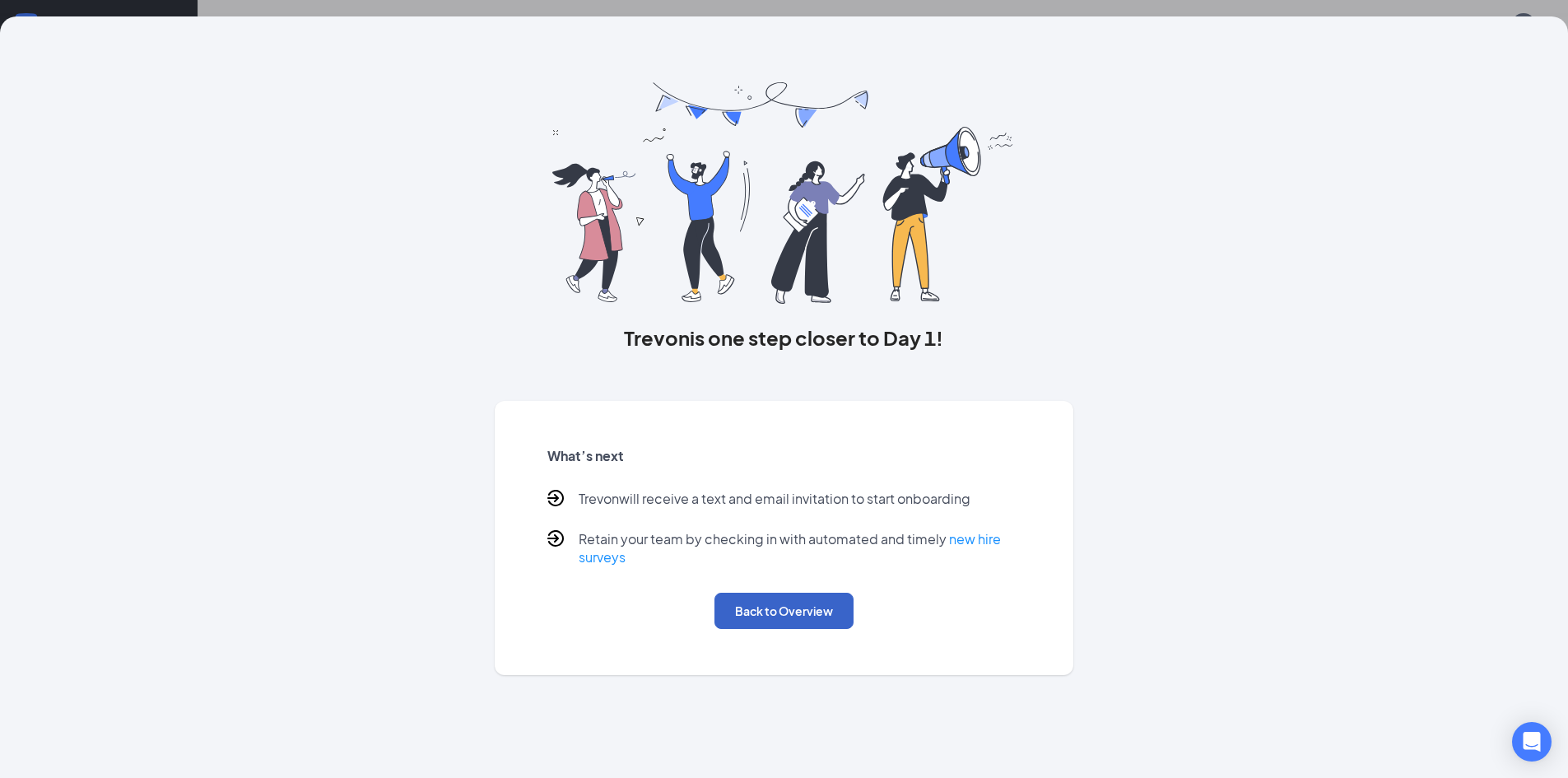
click at [777, 615] on button "Back to Overview" at bounding box center [784, 611] width 139 height 36
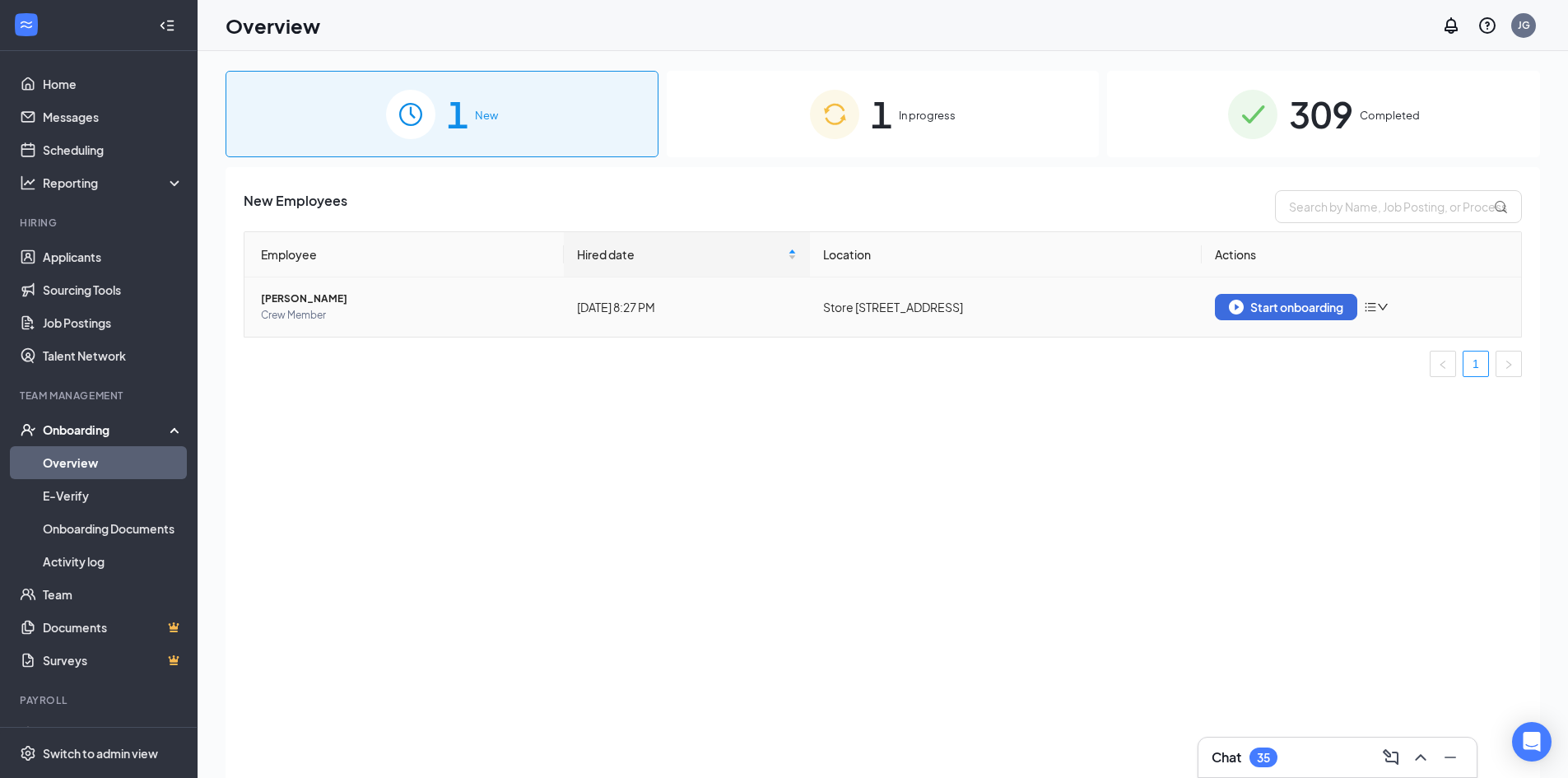
click at [422, 328] on td "[PERSON_NAME] Crew Member" at bounding box center [404, 307] width 320 height 60
click at [1255, 310] on div "Start onboarding" at bounding box center [1286, 307] width 115 height 15
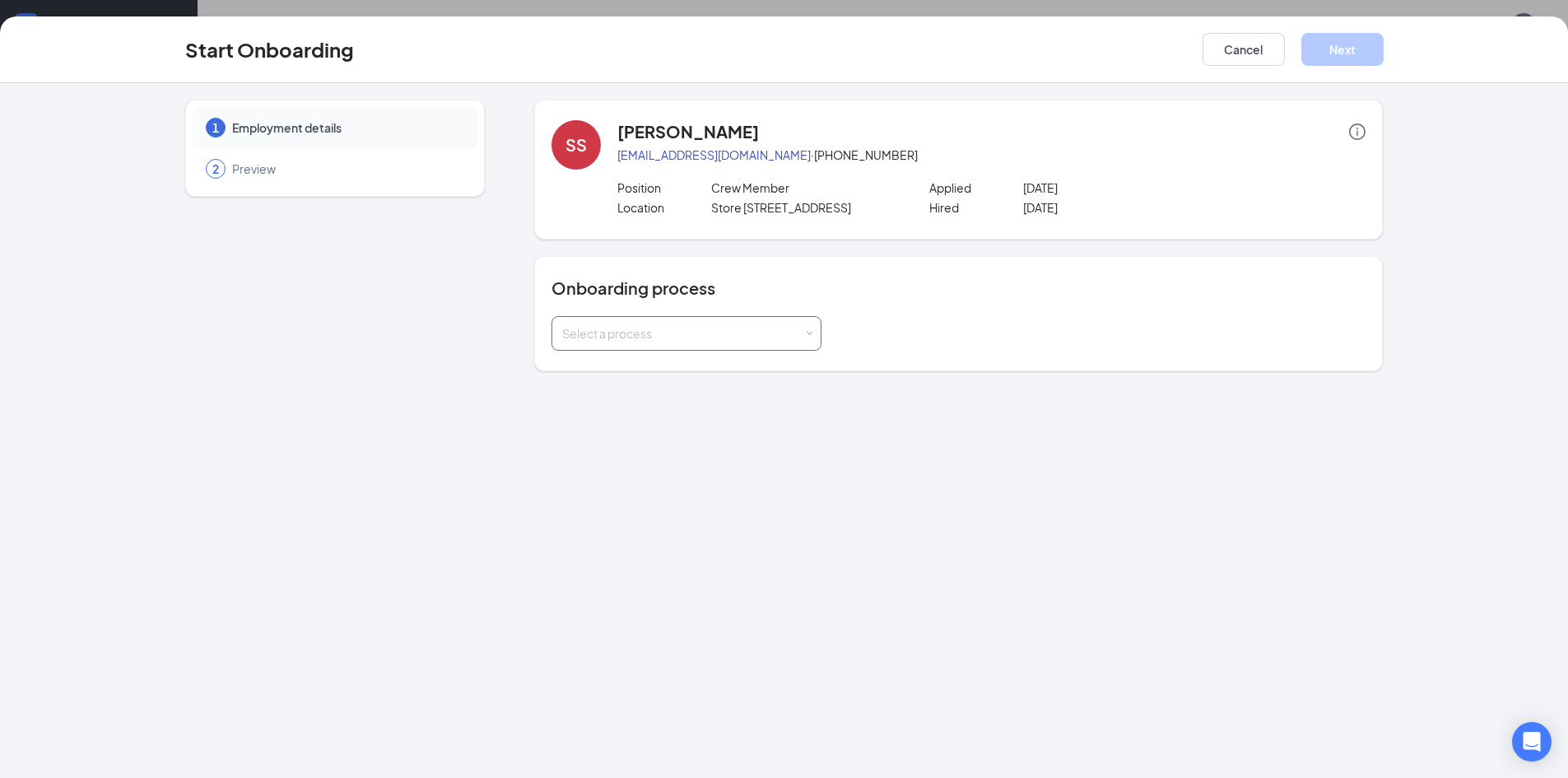
click at [679, 344] on div "Select a process" at bounding box center [686, 333] width 248 height 33
click at [673, 369] on span "$13/hr or less - No Approval Needed" at bounding box center [655, 368] width 194 height 15
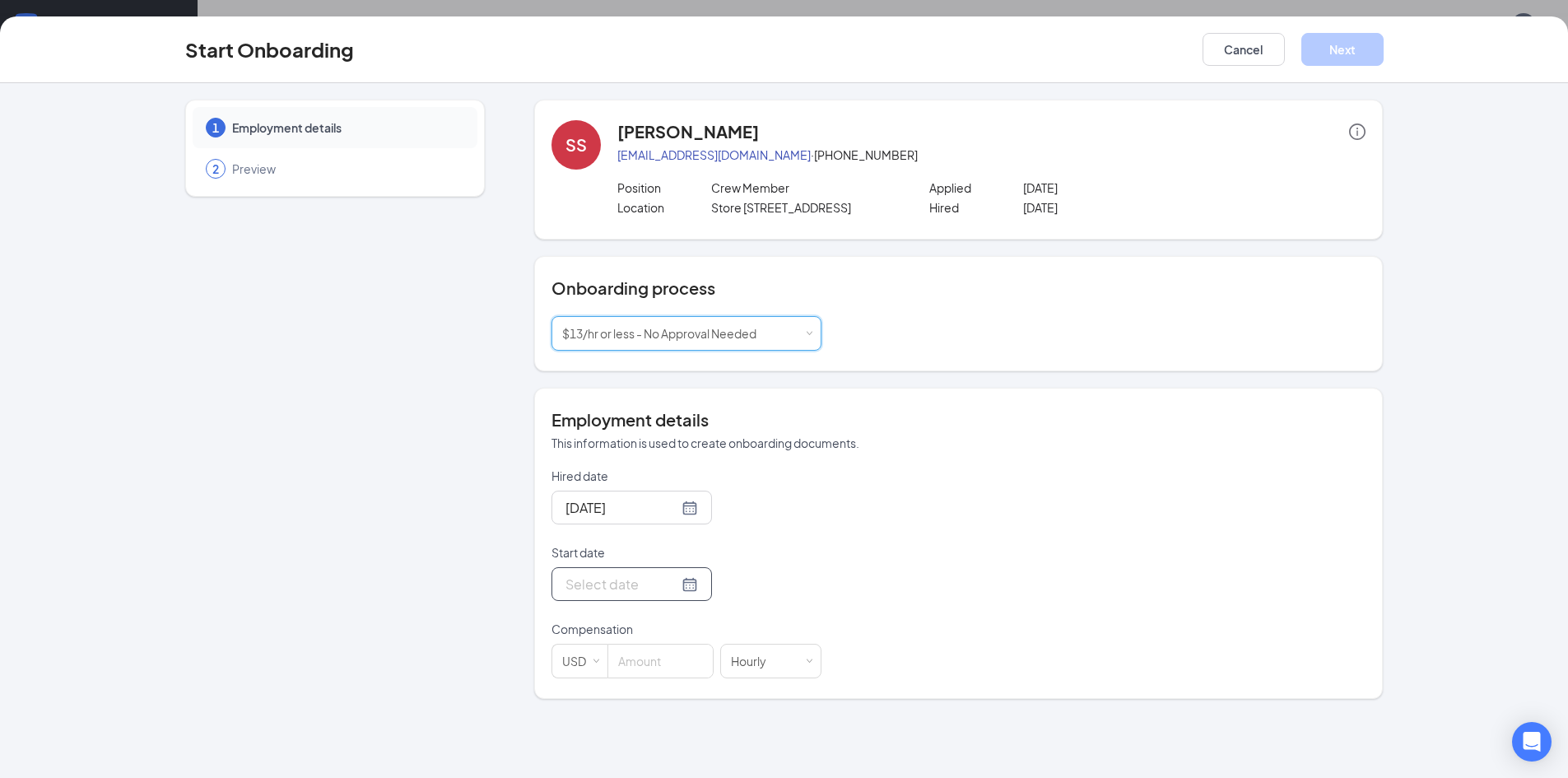
click at [612, 584] on input "Start date" at bounding box center [622, 583] width 113 height 20
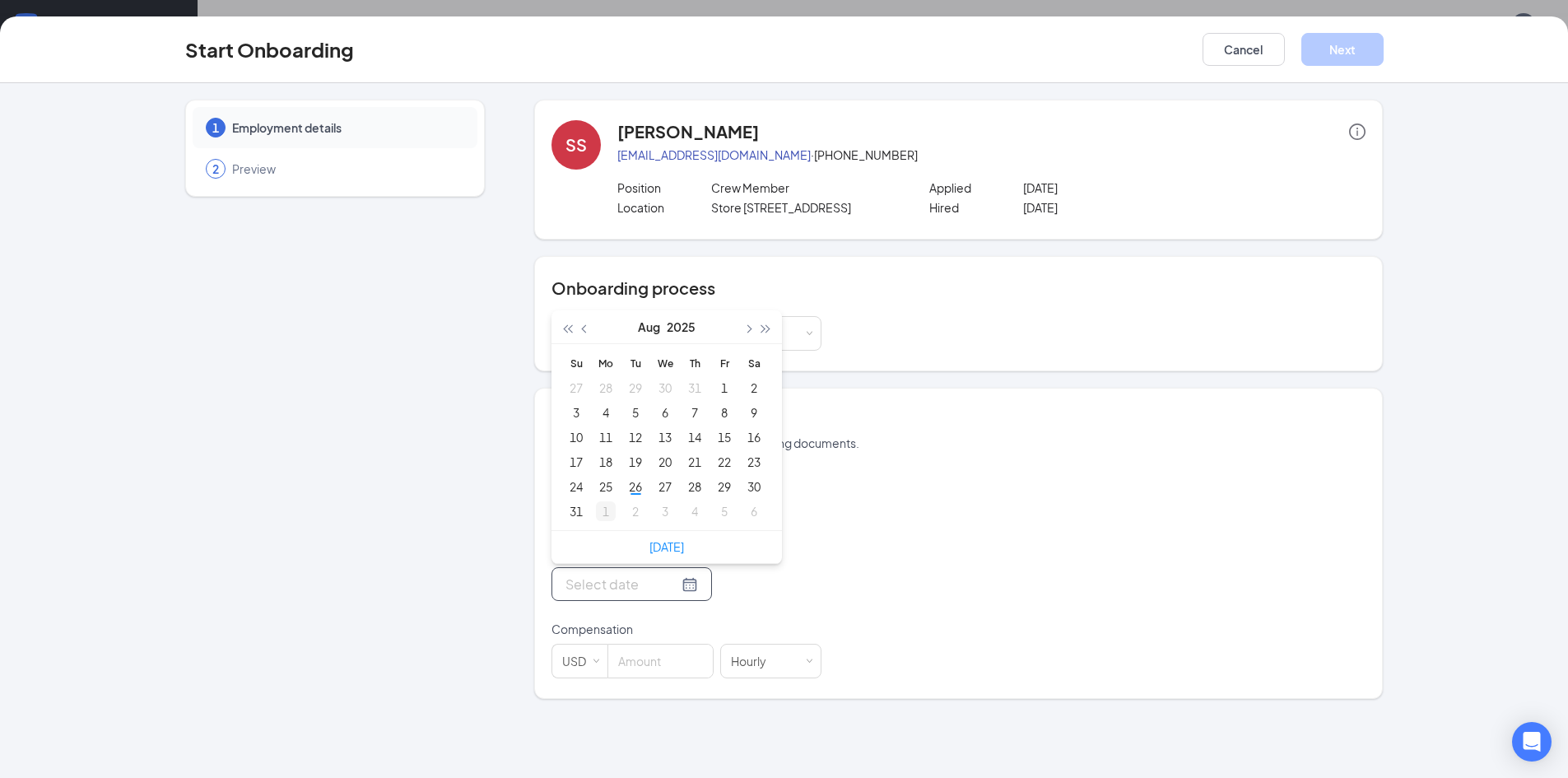
type input "[DATE]"
click at [605, 517] on div "1" at bounding box center [605, 511] width 20 height 20
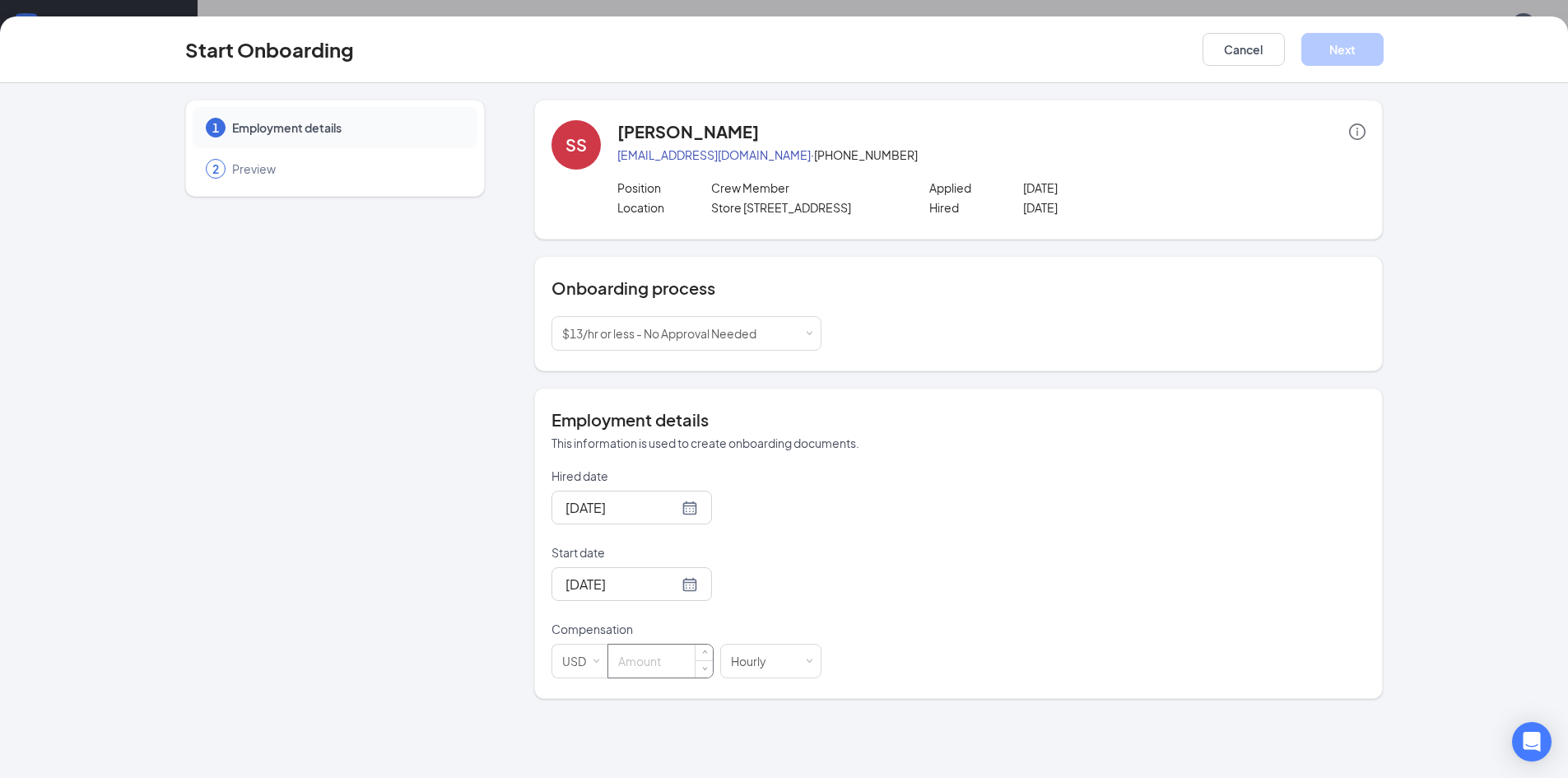
click at [646, 677] on input at bounding box center [660, 660] width 104 height 33
type input "5"
click at [1350, 45] on button "Next" at bounding box center [1343, 49] width 82 height 33
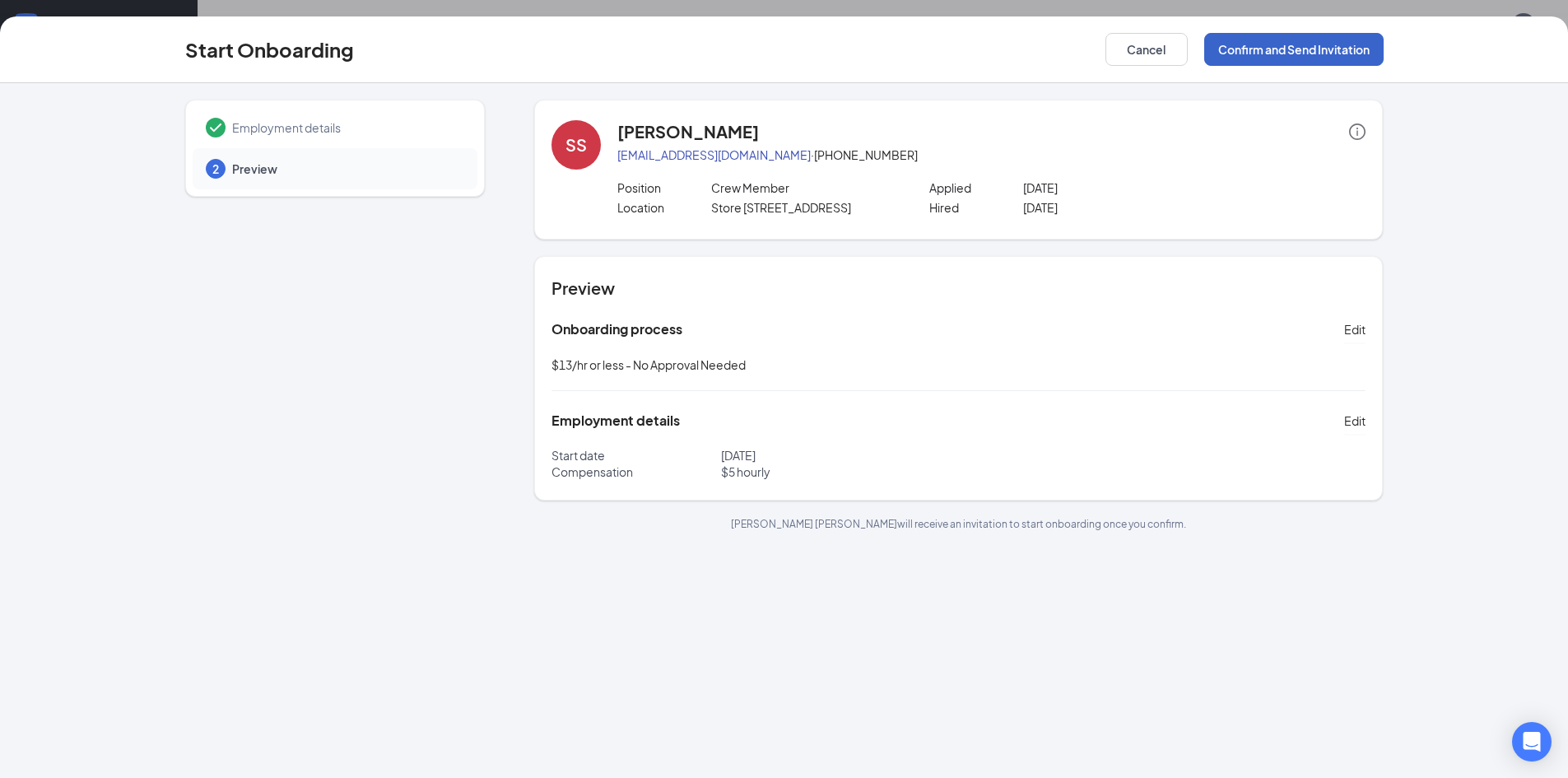
click at [1271, 44] on button "Confirm and Send Invitation" at bounding box center [1295, 49] width 180 height 33
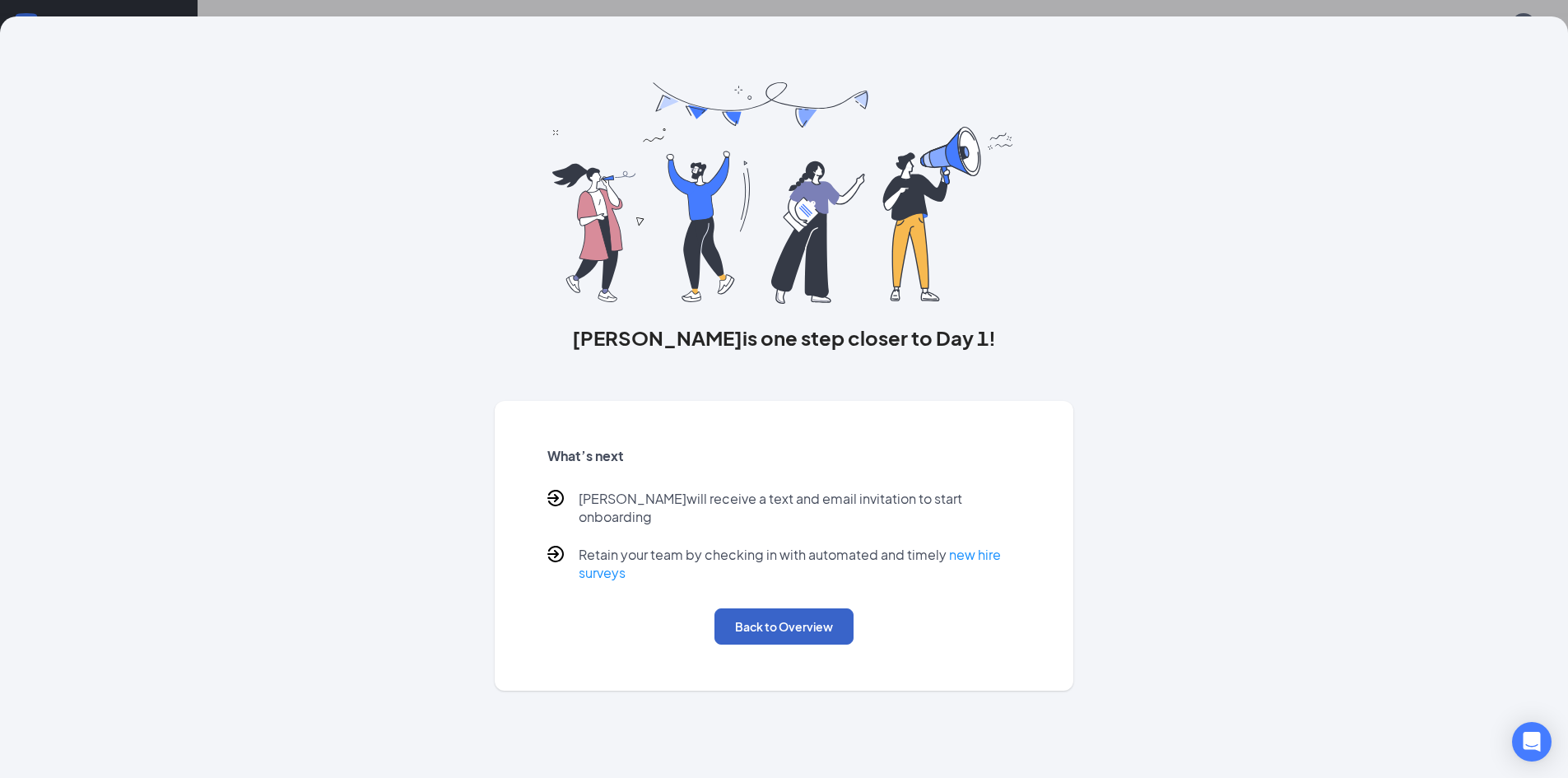
click at [770, 608] on button "Back to Overview" at bounding box center [784, 626] width 139 height 36
